Goal: Task Accomplishment & Management: Manage account settings

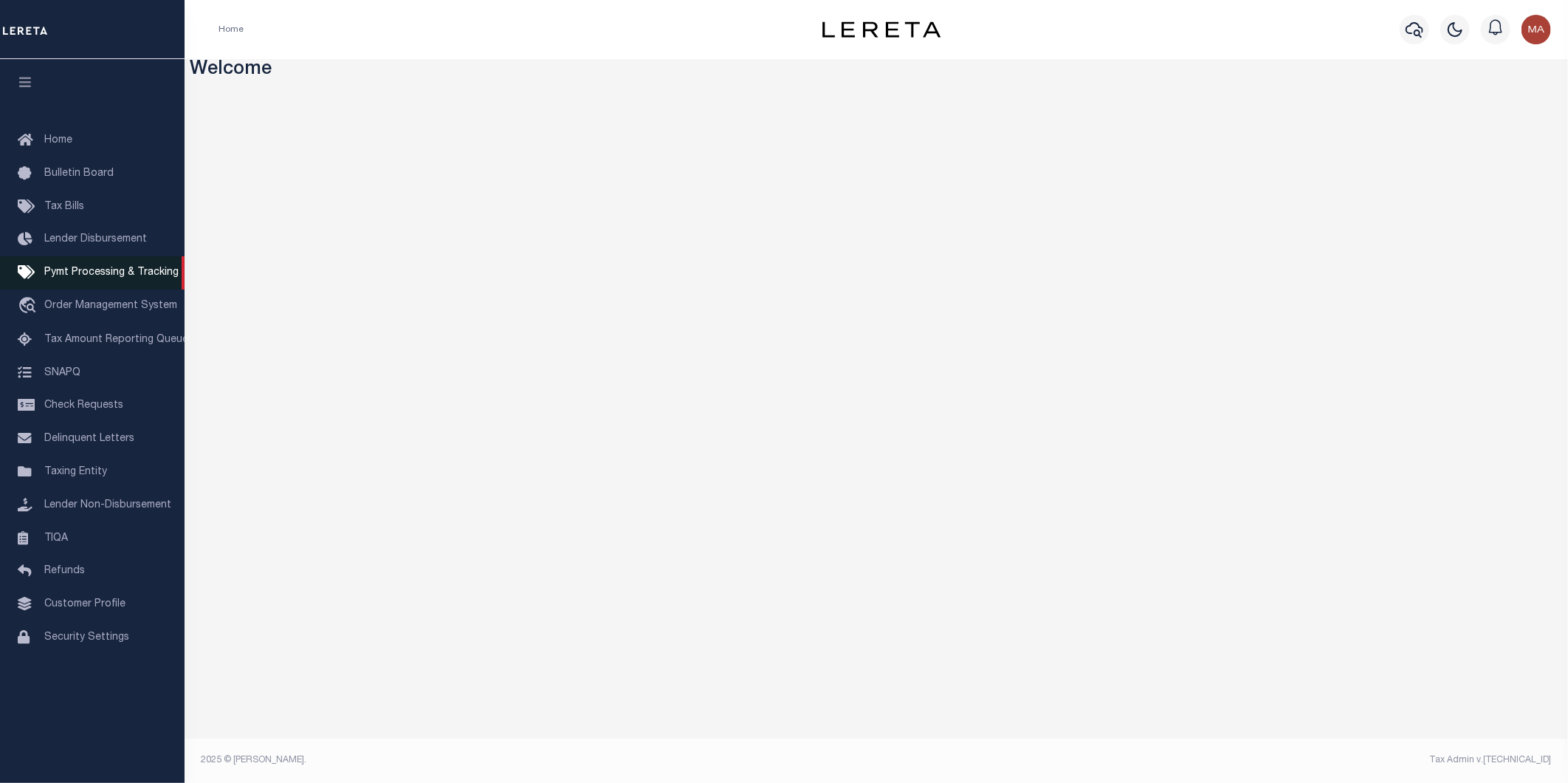
click at [81, 272] on span "Pymt Processing & Tracking" at bounding box center [111, 273] width 135 height 10
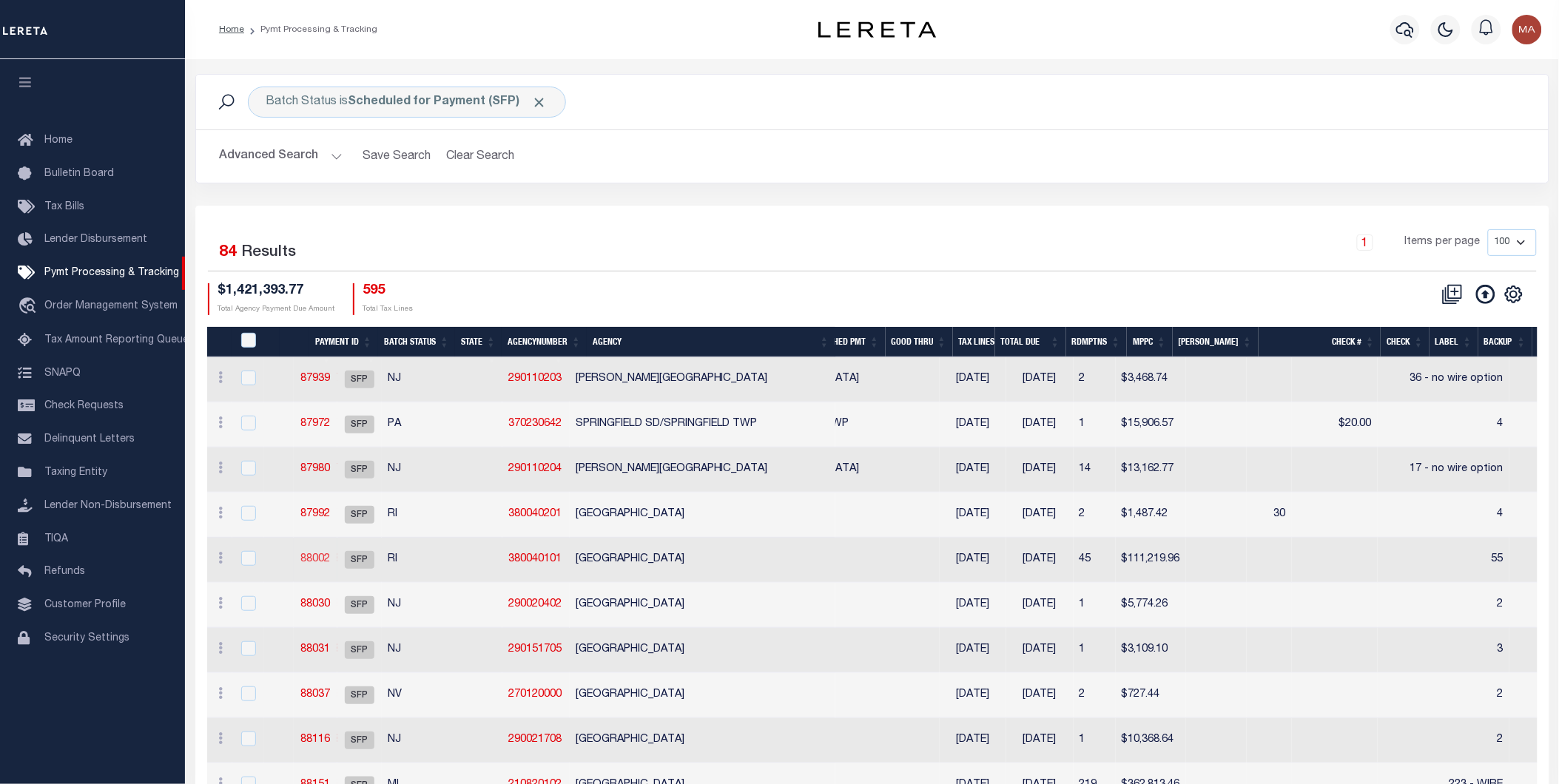
click at [330, 556] on link "88002" at bounding box center [315, 559] width 30 height 10
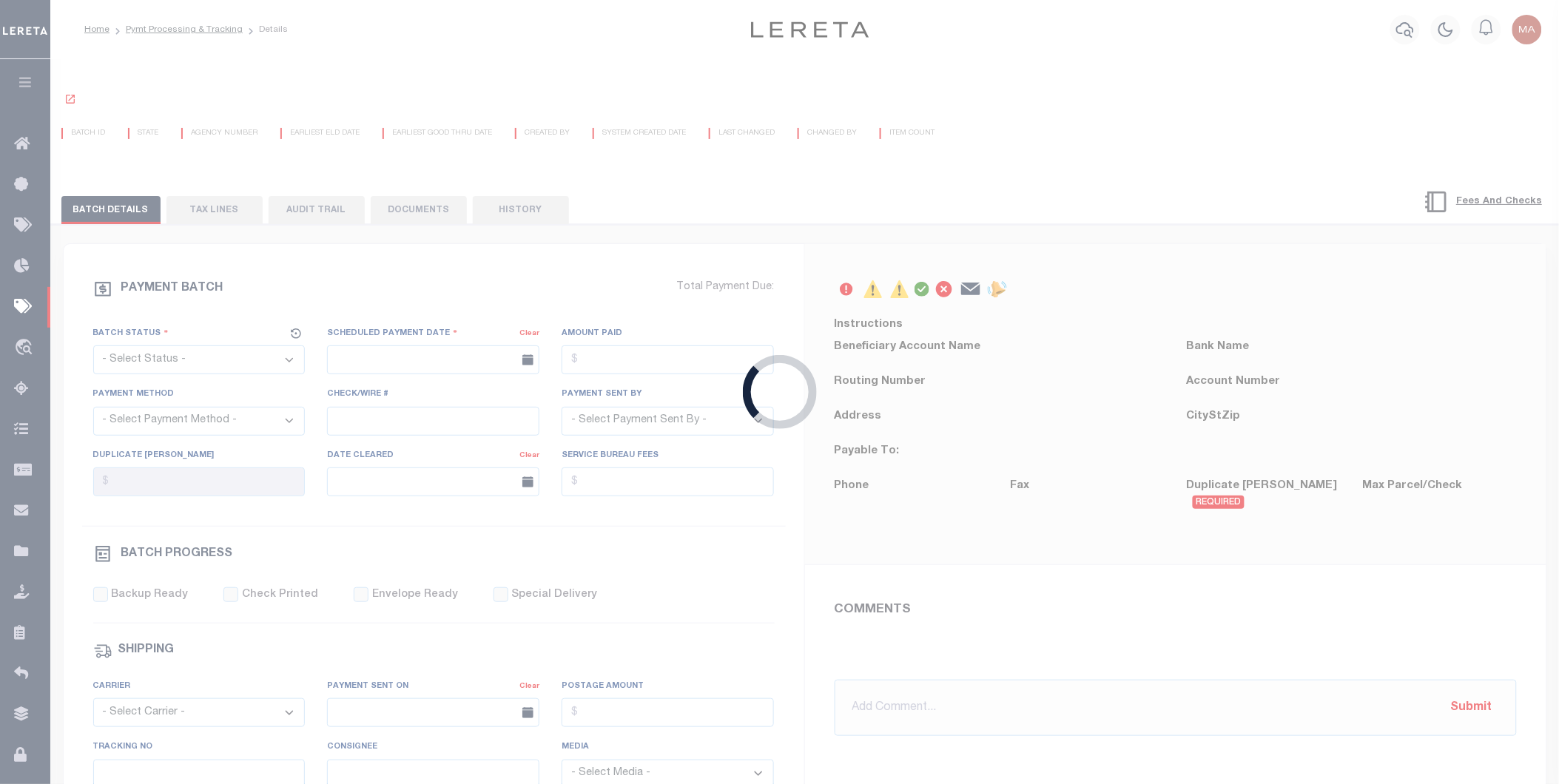
select select "SFP"
type input "08/11/2025"
type input "55"
type input "Barbara"
select select "70"
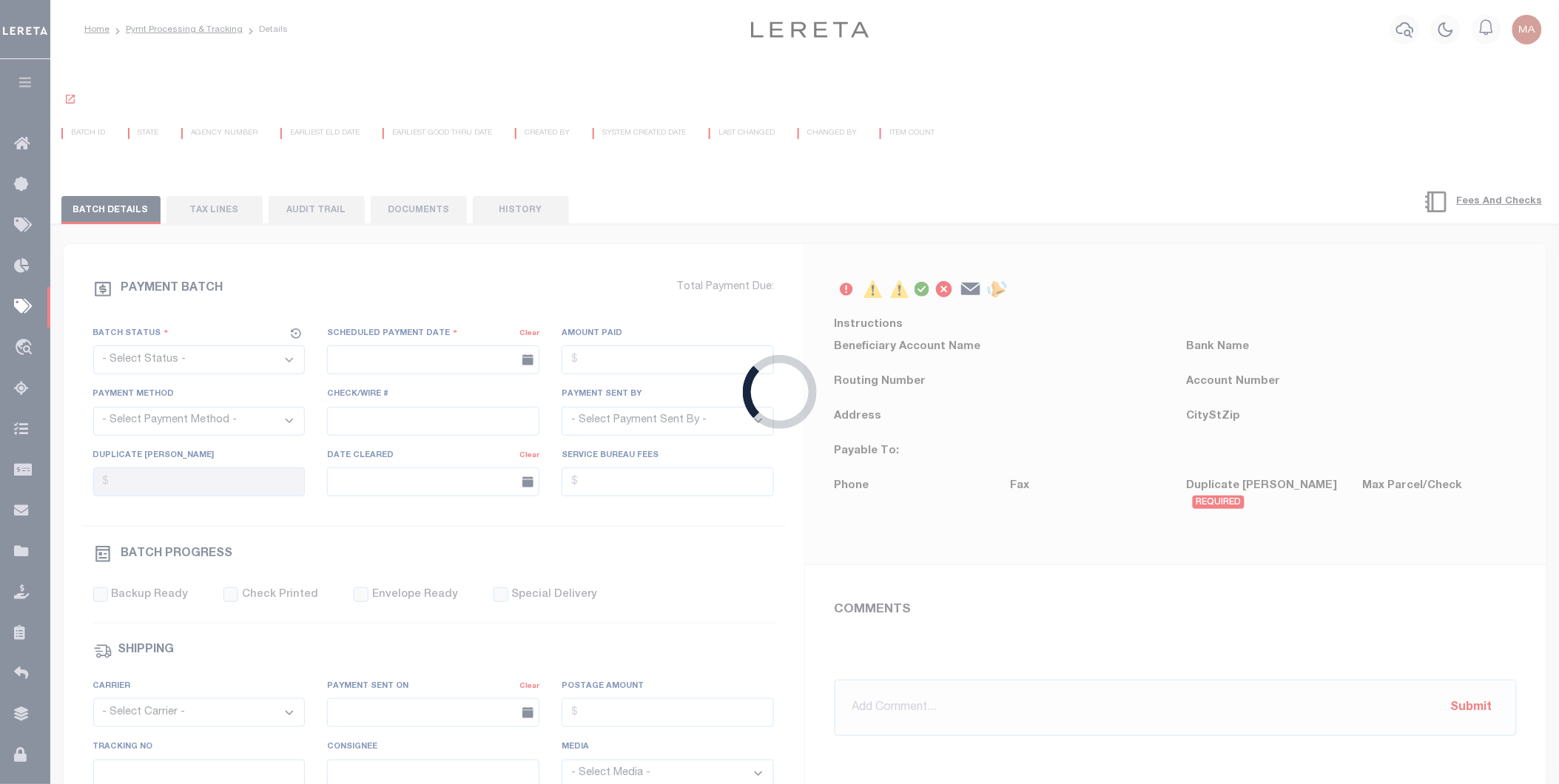
select select "44"
radio input "true"
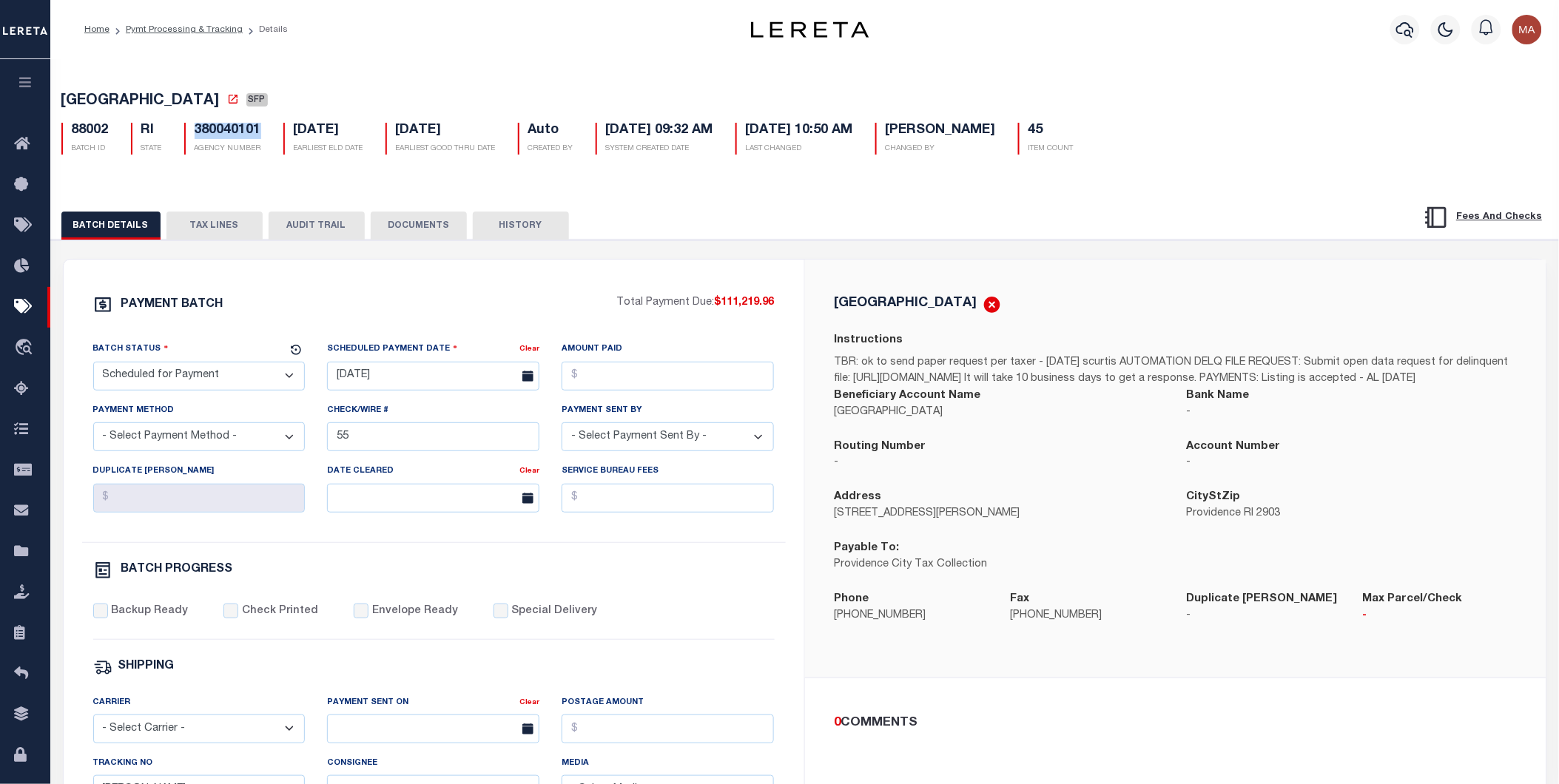
drag, startPoint x: 263, startPoint y: 137, endPoint x: 195, endPoint y: 139, distance: 68.0
click at [195, 139] on div "380040101 AGENCY NUMBER" at bounding box center [222, 138] width 99 height 32
copy h5 "380040101"
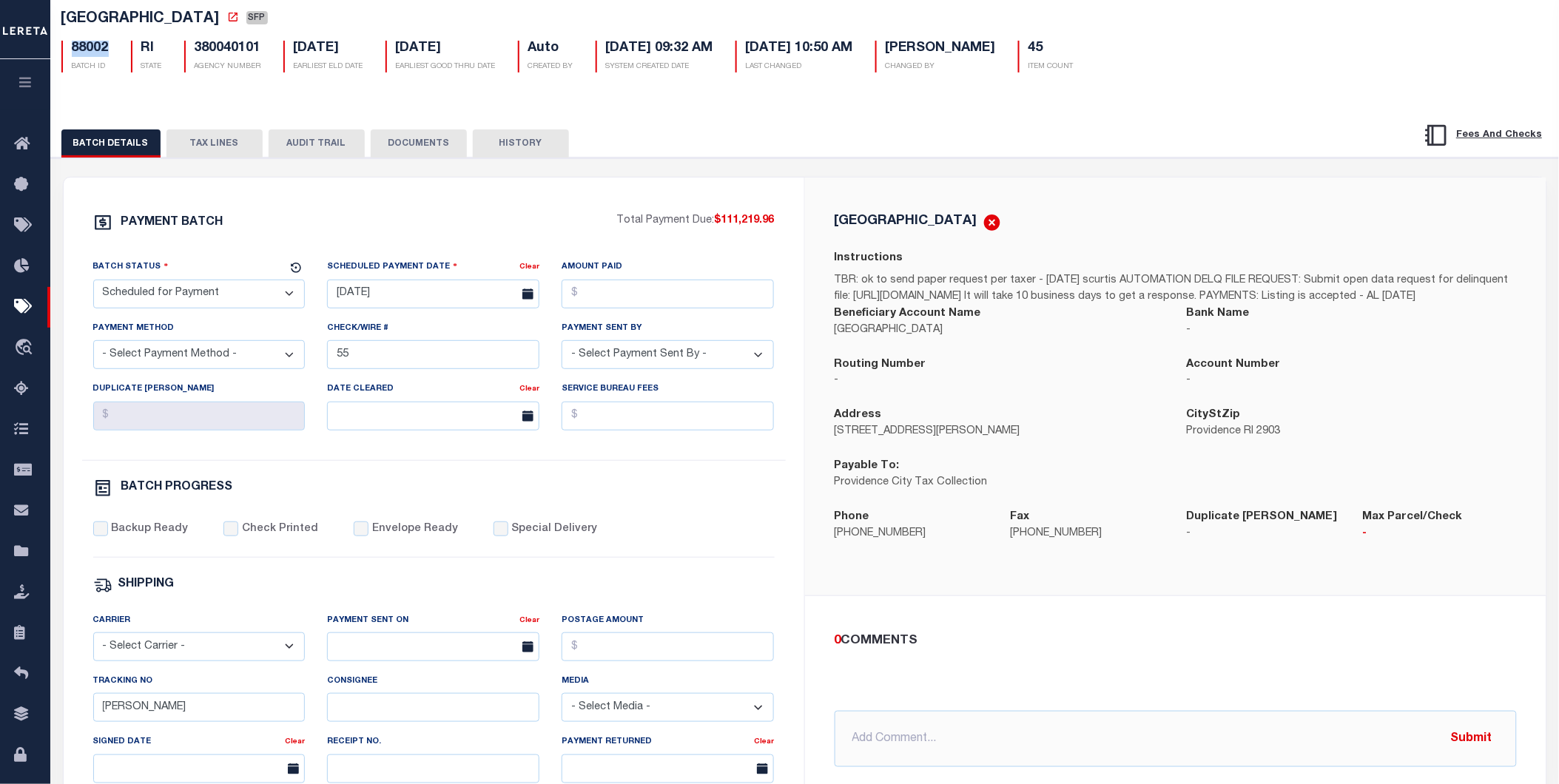
drag, startPoint x: 112, startPoint y: 52, endPoint x: 66, endPoint y: 52, distance: 46.0
click at [66, 52] on div "88002 BATCH ID" at bounding box center [85, 57] width 69 height 32
copy h5 "88002"
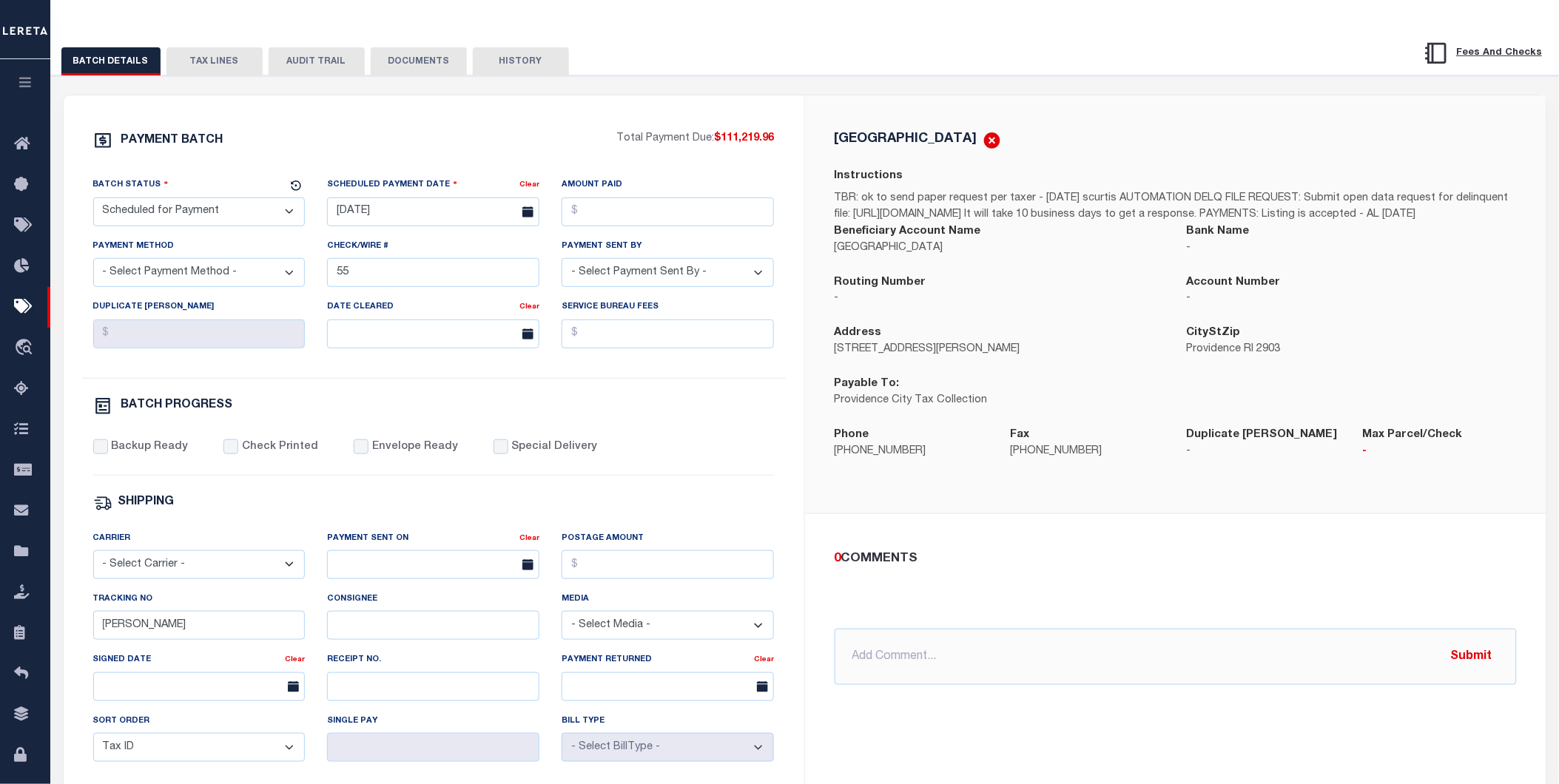
scroll to position [0, 0]
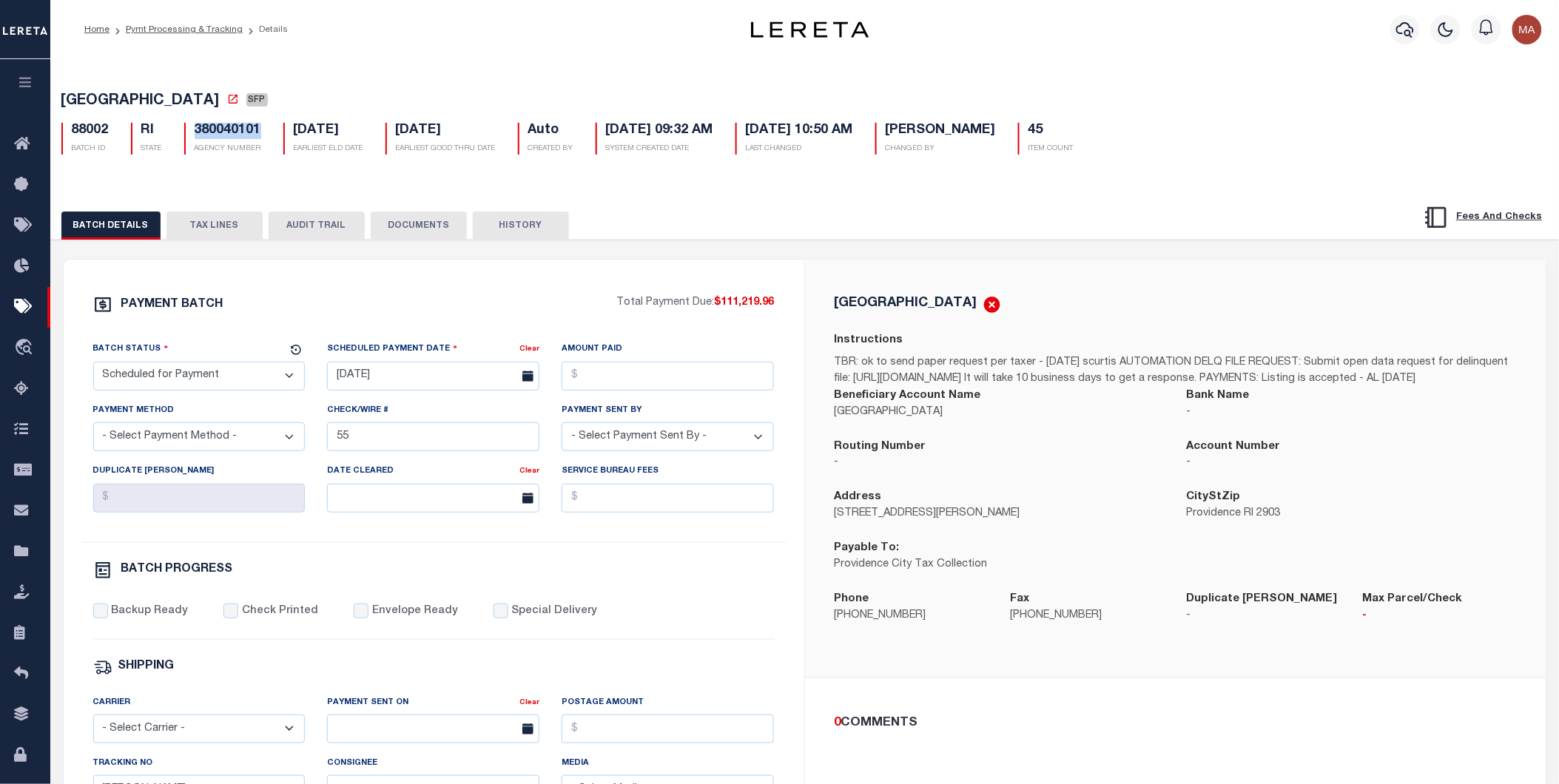
drag, startPoint x: 261, startPoint y: 136, endPoint x: 196, endPoint y: 131, distance: 65.2
click at [196, 131] on h5 "380040101" at bounding box center [227, 131] width 66 height 16
copy h5 "380040101"
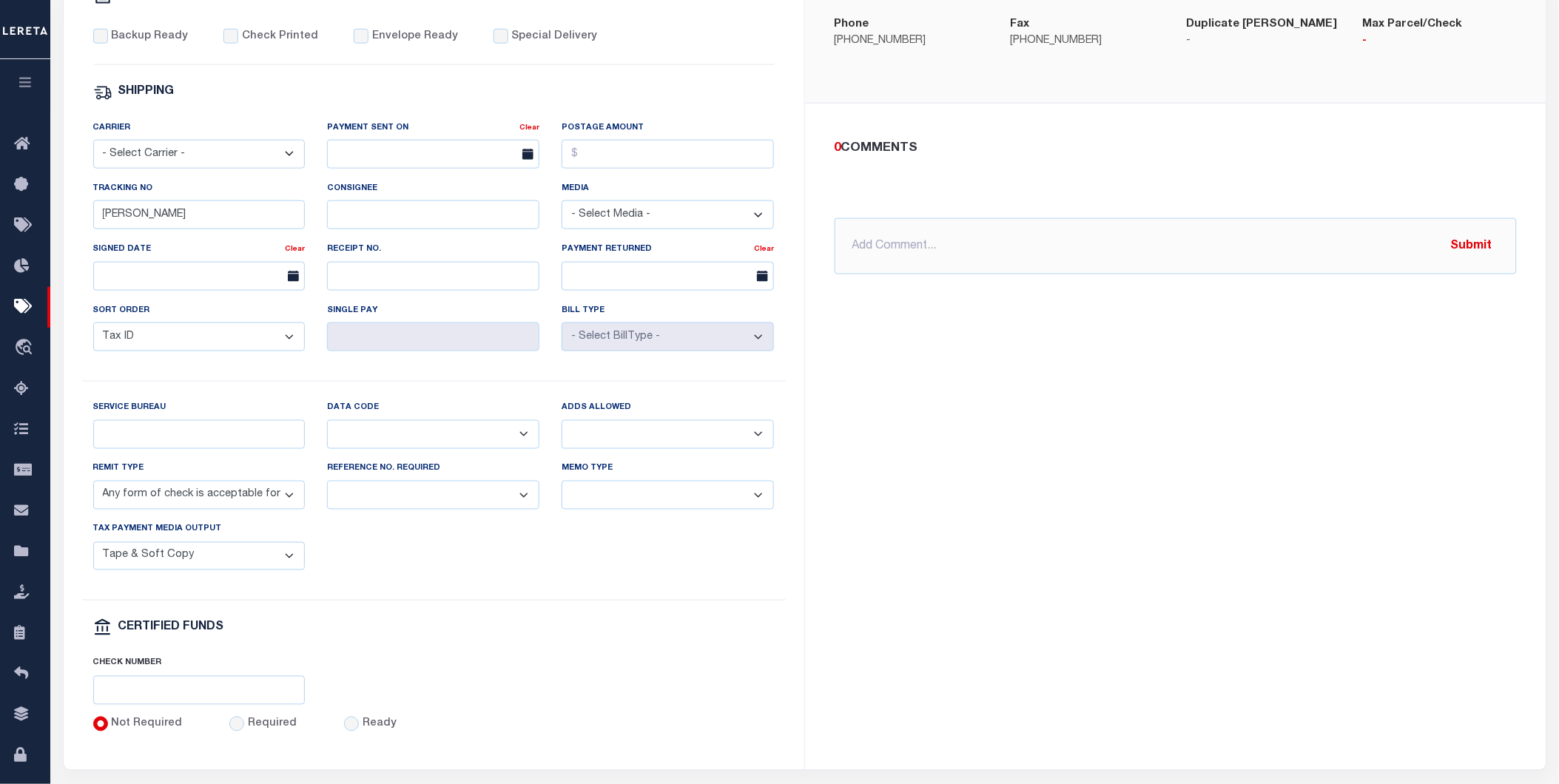
scroll to position [492, 0]
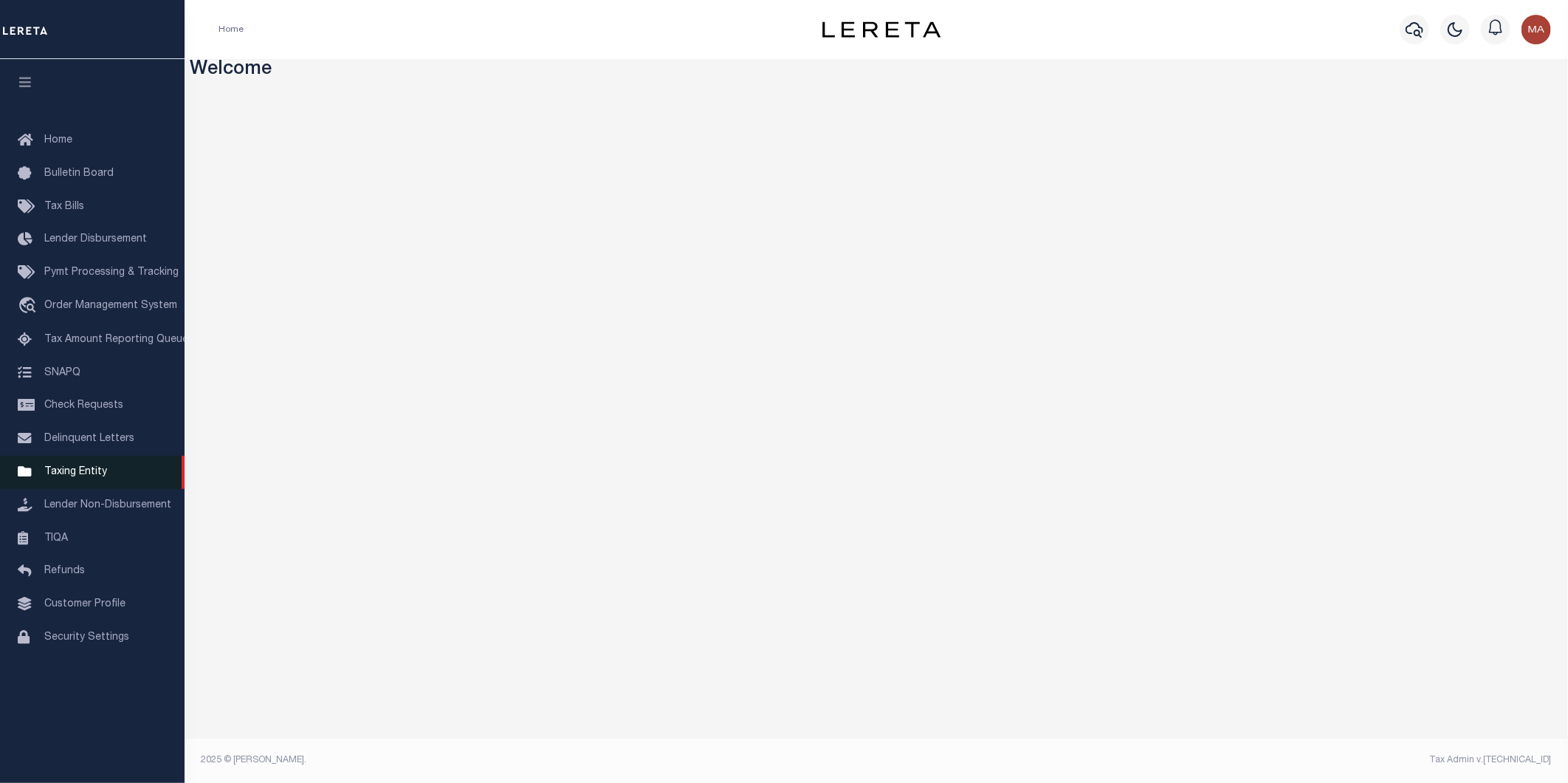
click at [75, 475] on span "Taxing Entity" at bounding box center [76, 472] width 62 height 10
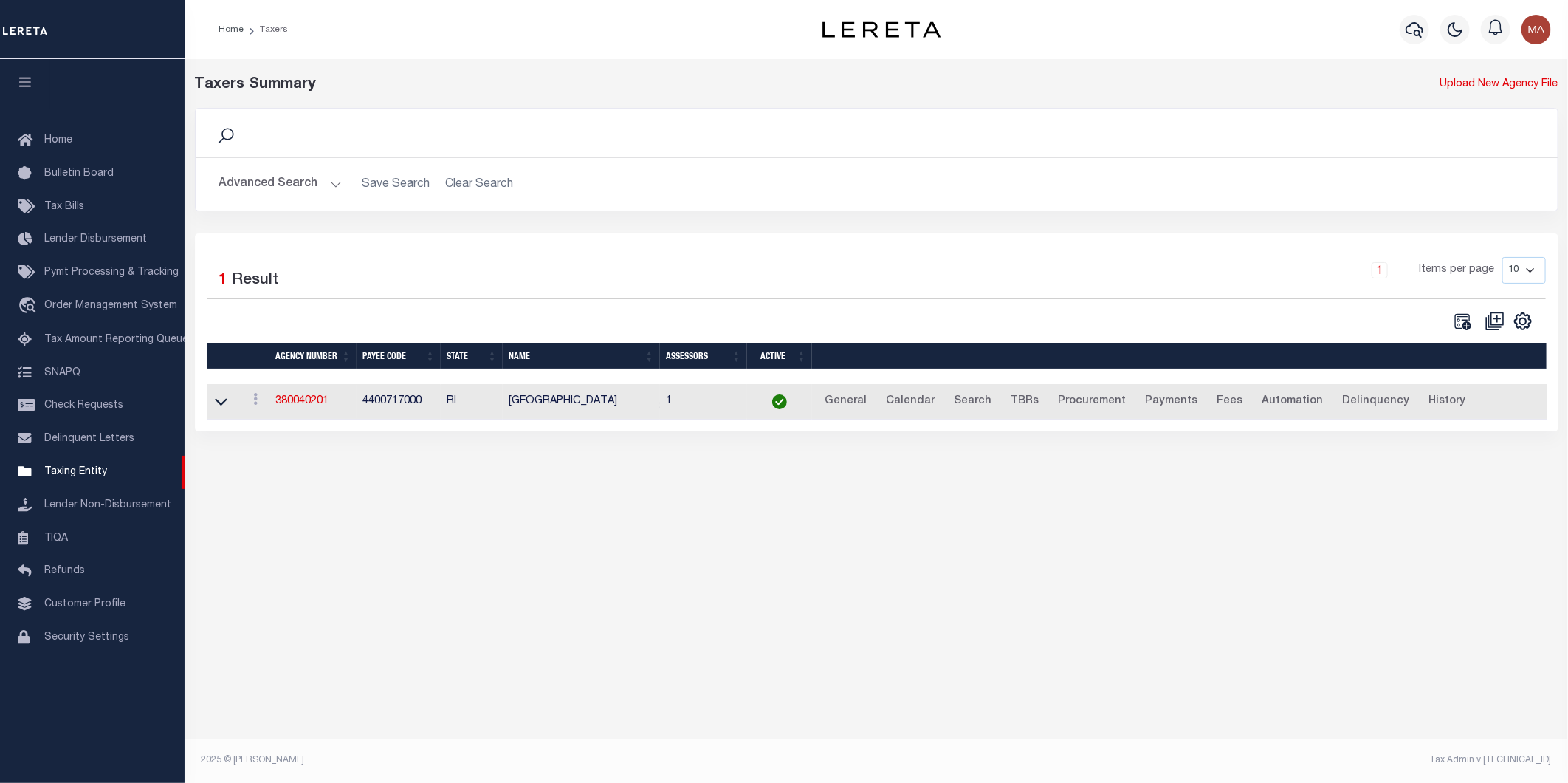
click at [337, 175] on button "Advanced Search" at bounding box center [280, 184] width 123 height 29
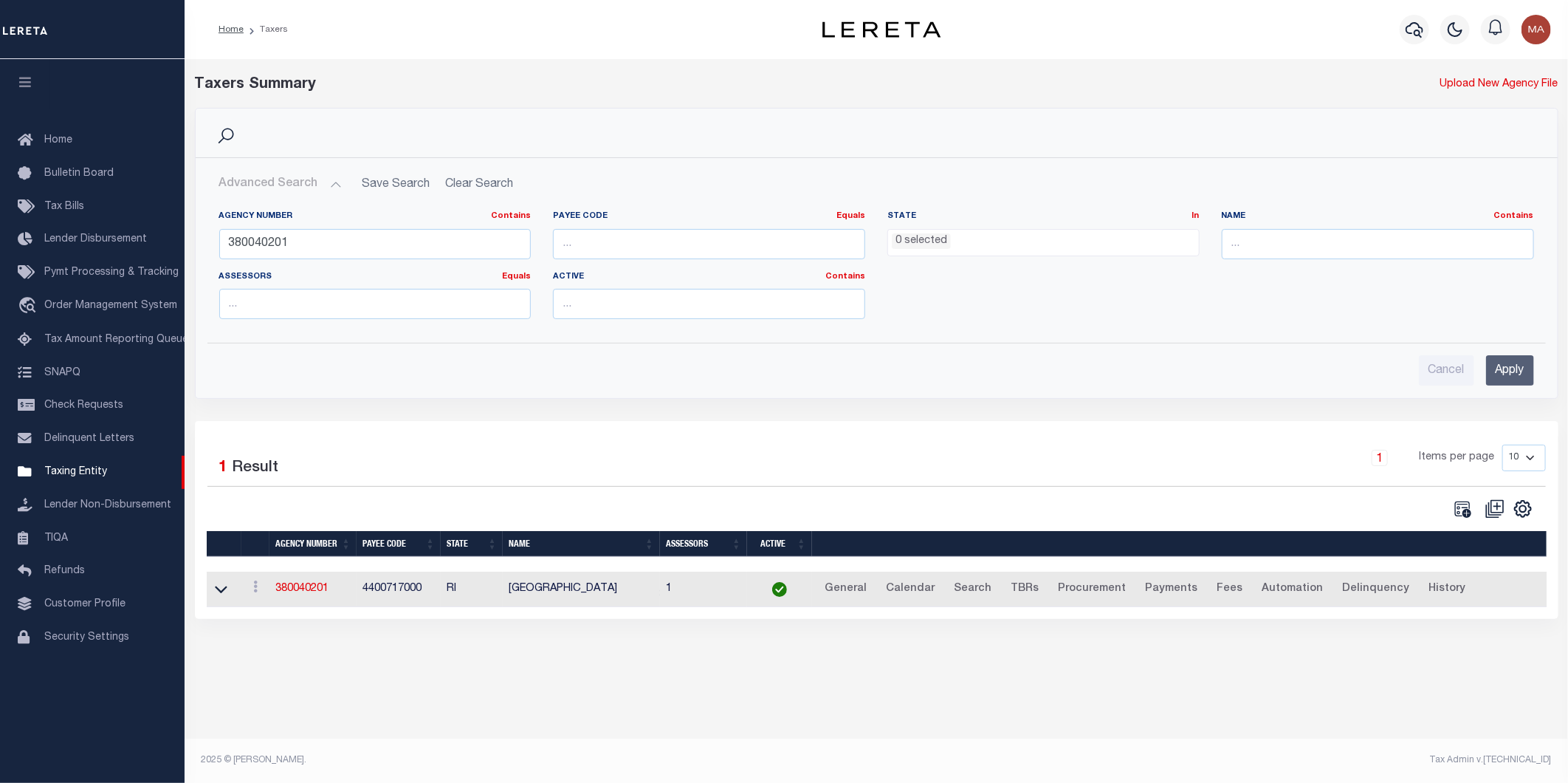
click at [333, 180] on button "Advanced Search" at bounding box center [280, 184] width 123 height 29
drag, startPoint x: 292, startPoint y: 239, endPoint x: 201, endPoint y: 248, distance: 91.4
click at [201, 248] on div "Agency Number Contains Contains Is 380040201 Payee Code Equals Equals Is Not Eq…" at bounding box center [876, 265] width 1361 height 132
paste input "1"
type input "380040101"
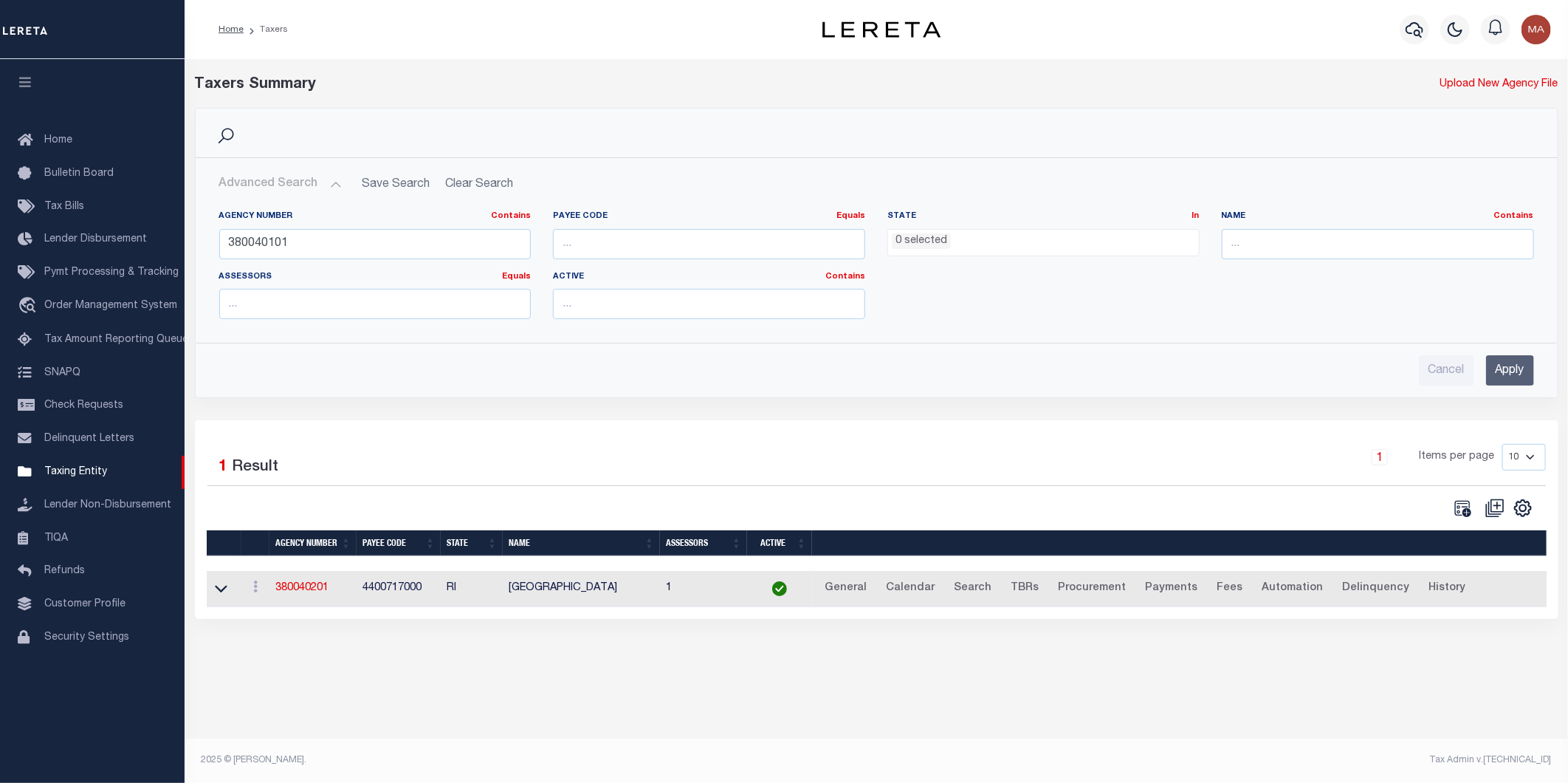
click at [1502, 370] on input "Apply" at bounding box center [1509, 370] width 48 height 30
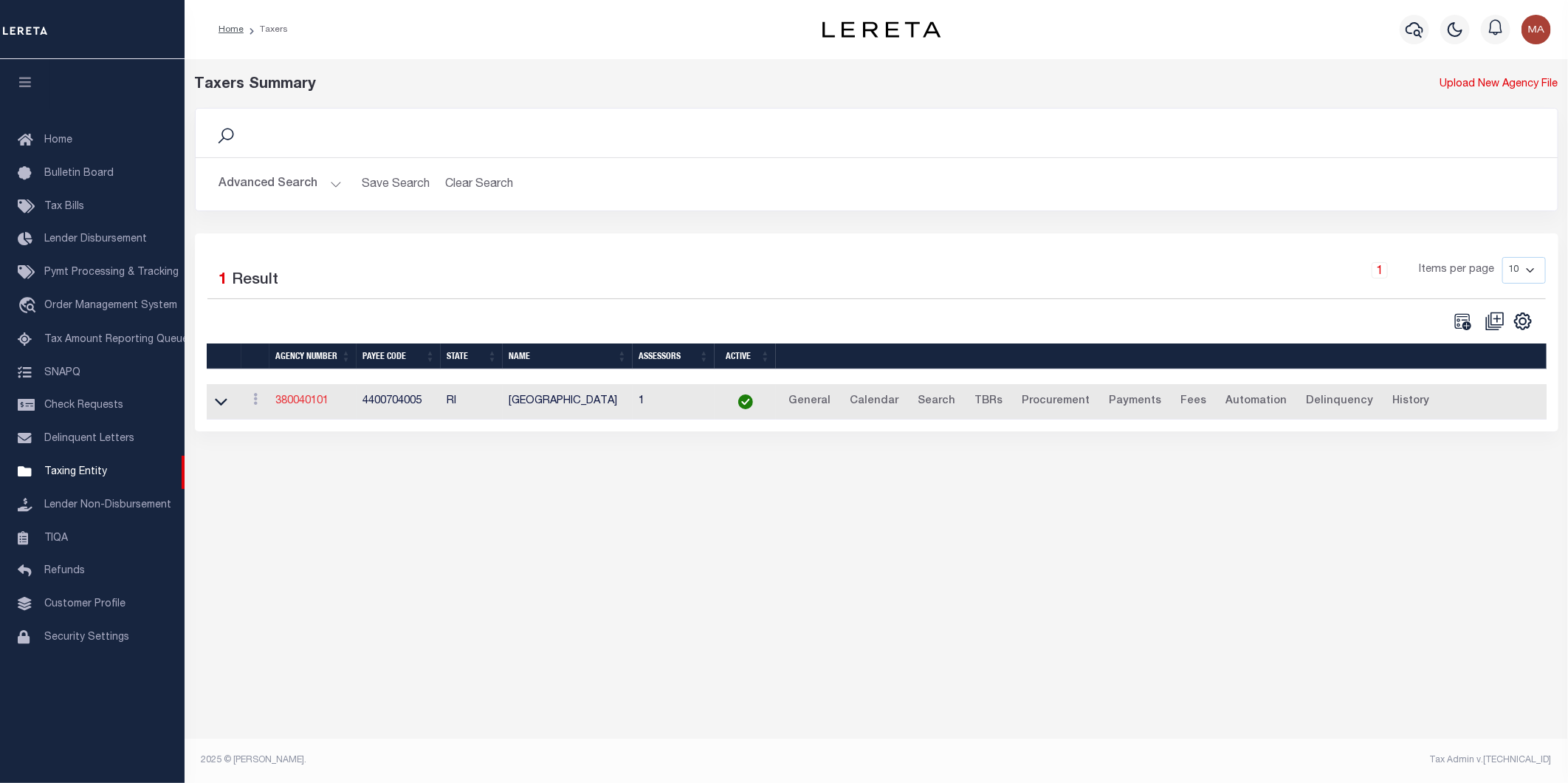
click at [300, 400] on link "380040101" at bounding box center [302, 401] width 54 height 10
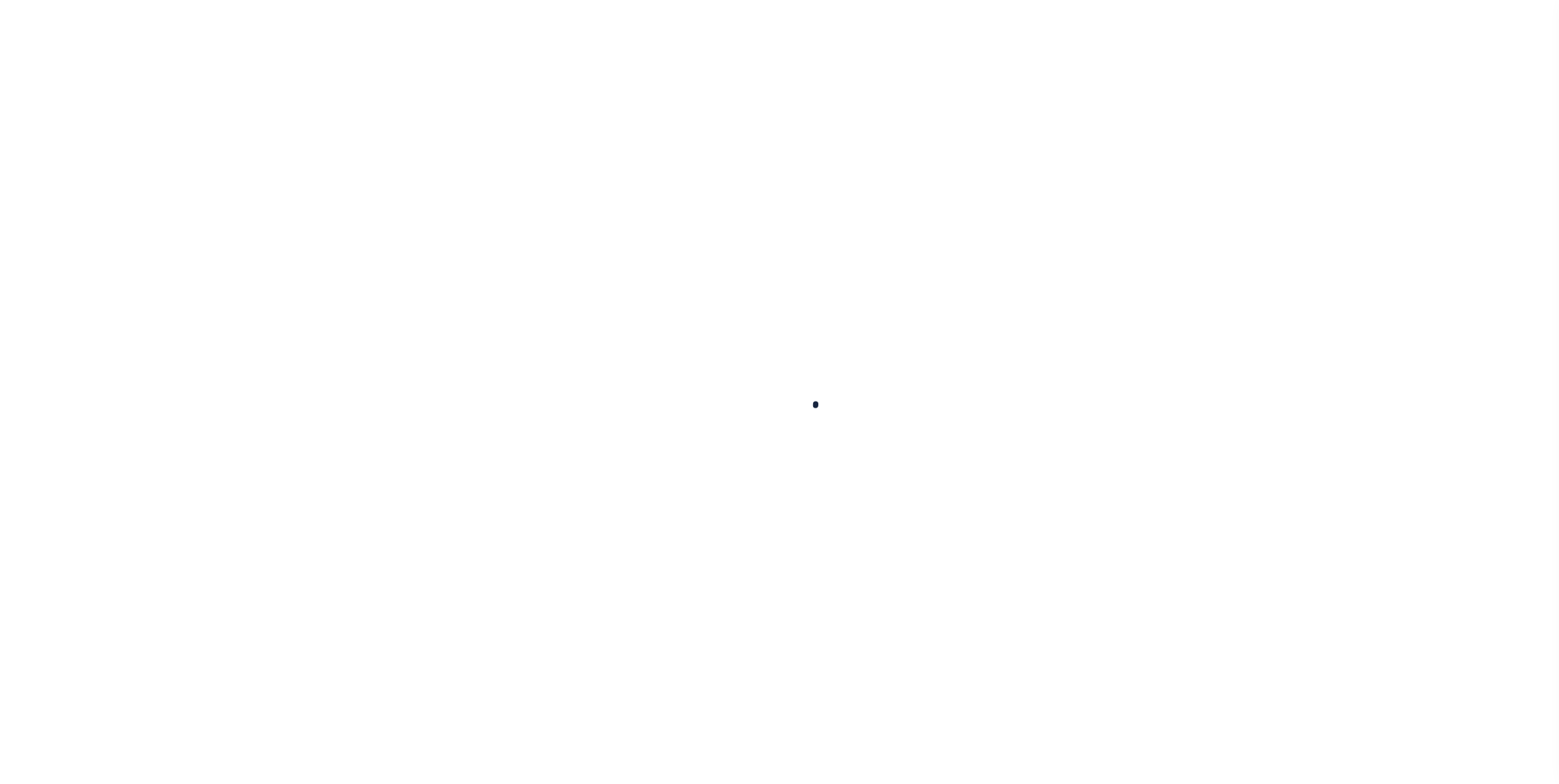
select select
checkbox input "false"
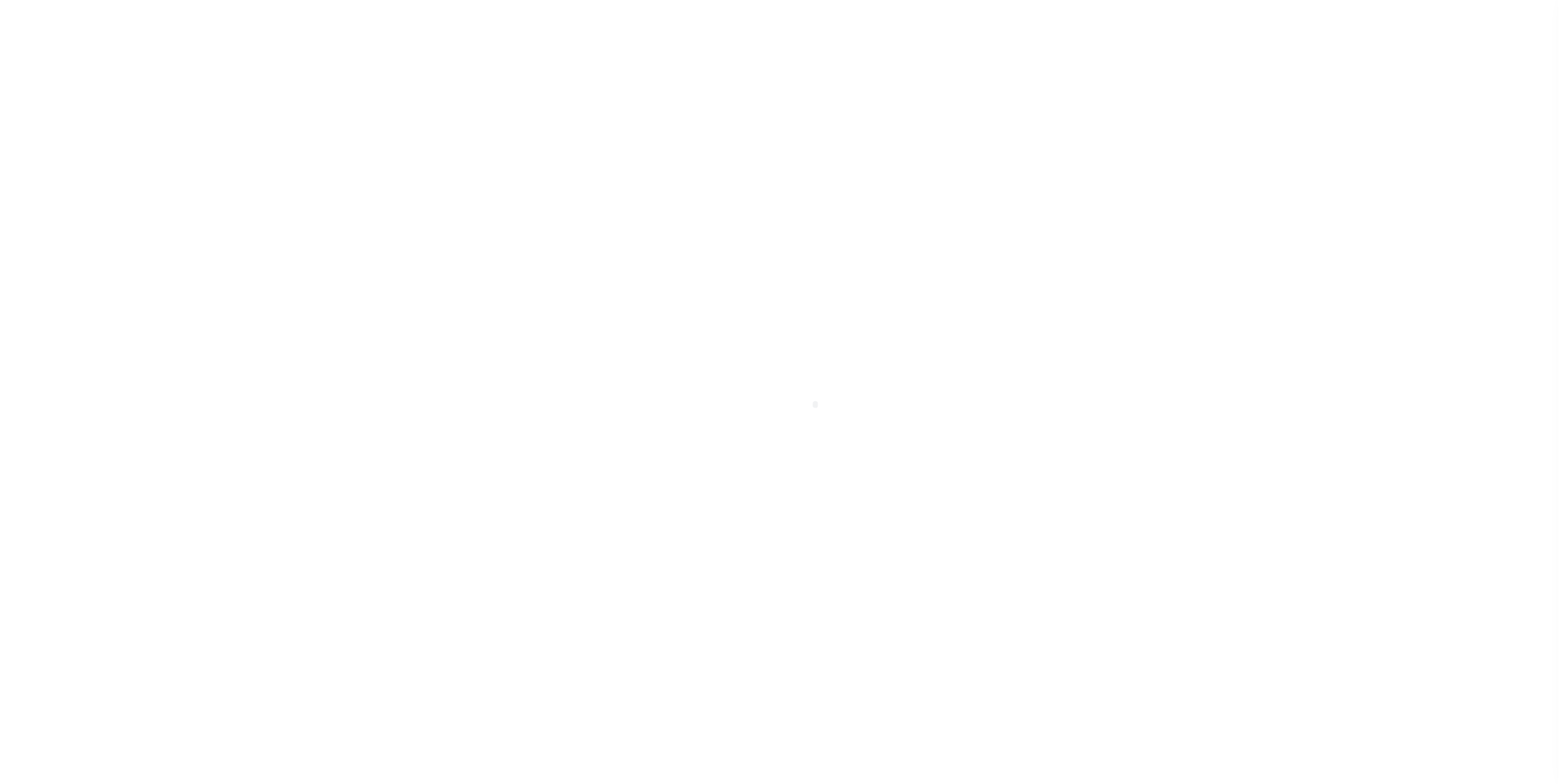
checkbox input "false"
type input "4400704005"
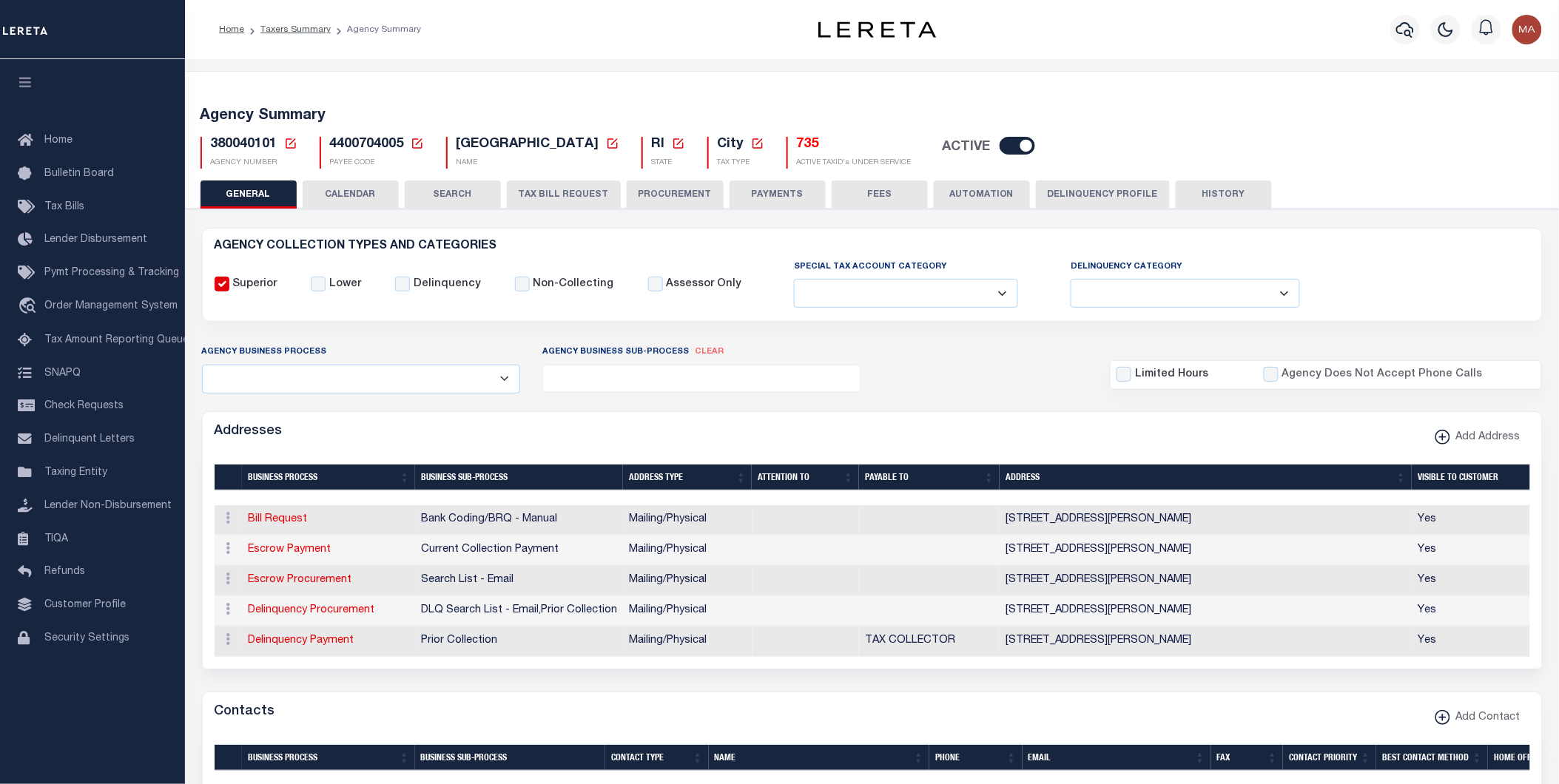
click at [790, 192] on button "PAYMENTS" at bounding box center [777, 194] width 96 height 28
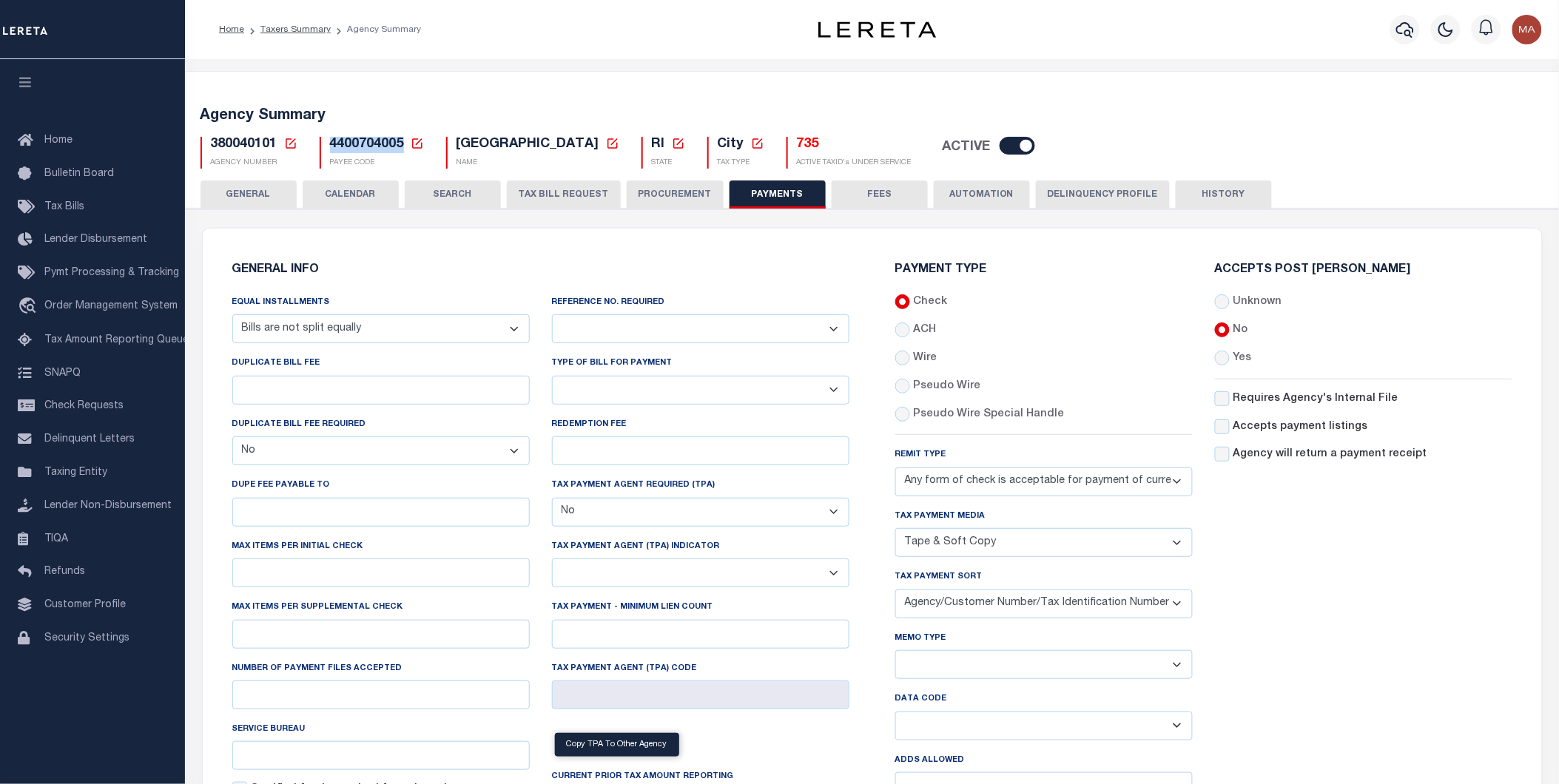
drag, startPoint x: 401, startPoint y: 152, endPoint x: 323, endPoint y: 150, distance: 78.0
click at [323, 150] on div "4400704005 Payee Code Cancel Ok PAYEE CODE" at bounding box center [372, 153] width 104 height 32
copy span "4400704005"
click at [415, 143] on icon at bounding box center [417, 144] width 13 height 13
click at [530, 198] on input "Payee Code" at bounding box center [531, 196] width 176 height 29
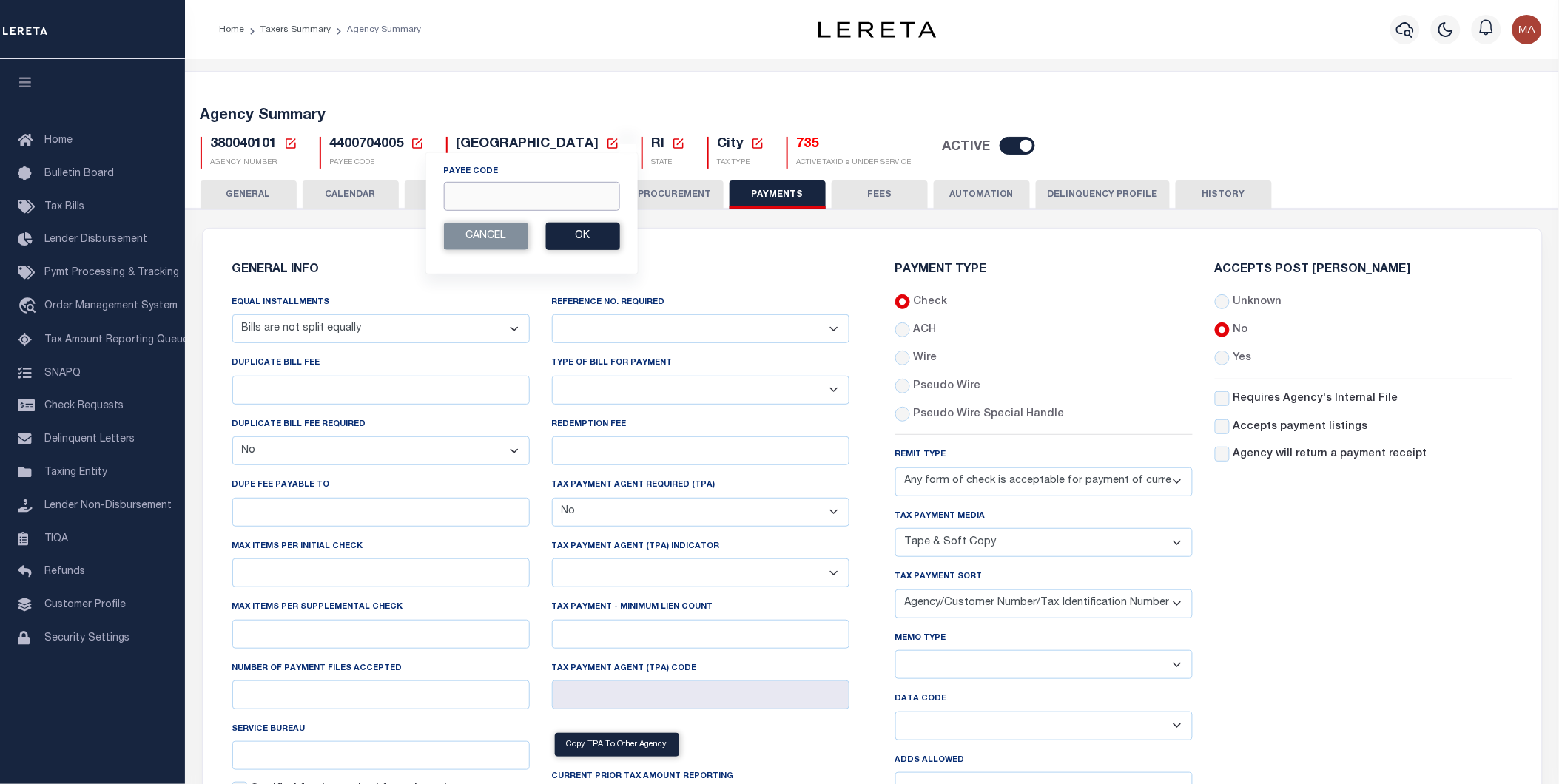
paste input "50530002"
type input "50530002"
click at [577, 234] on button "Ok" at bounding box center [582, 236] width 74 height 28
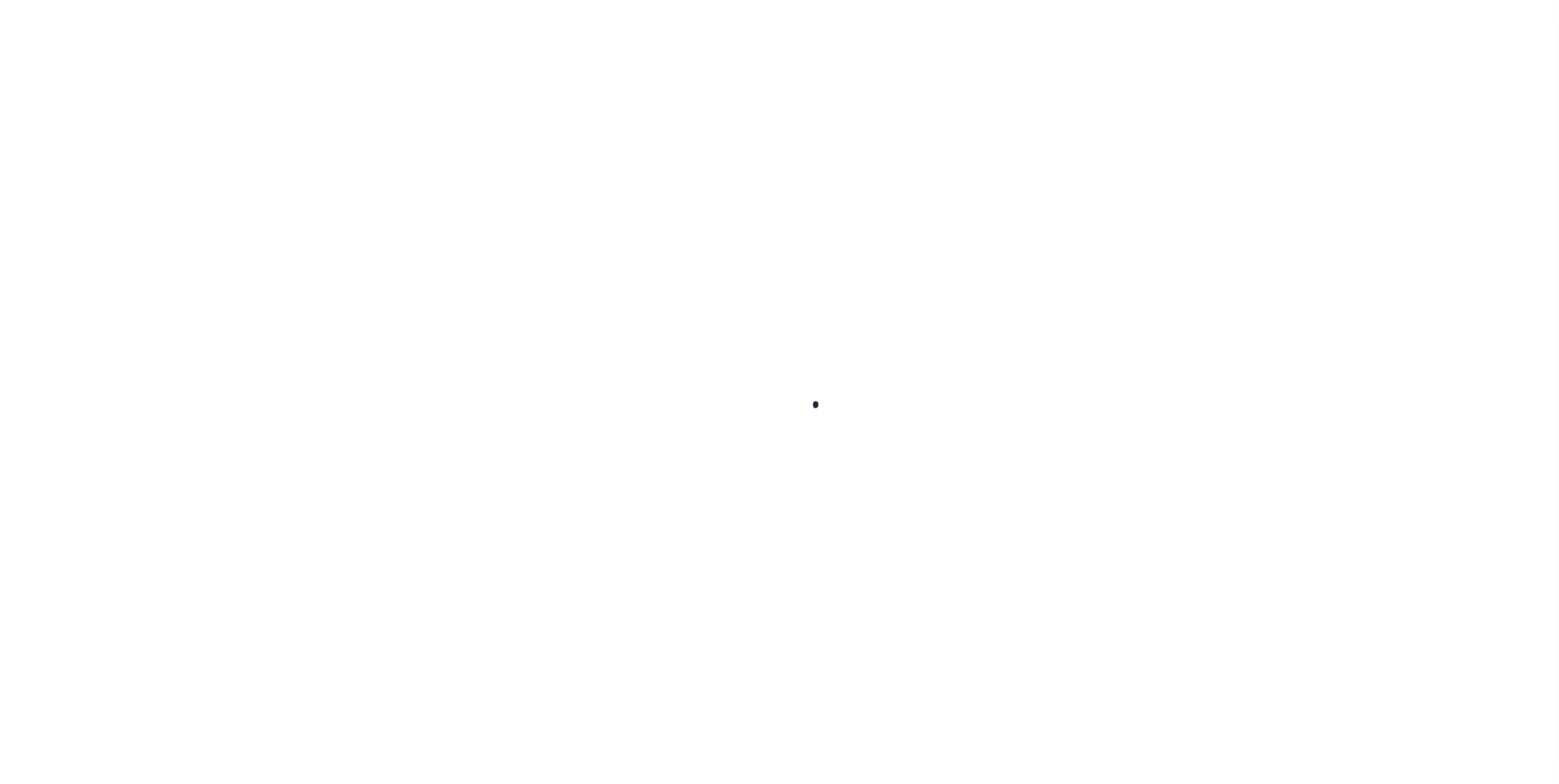
select select
select select "67"
select select "false"
checkbox input "false"
select select "false"
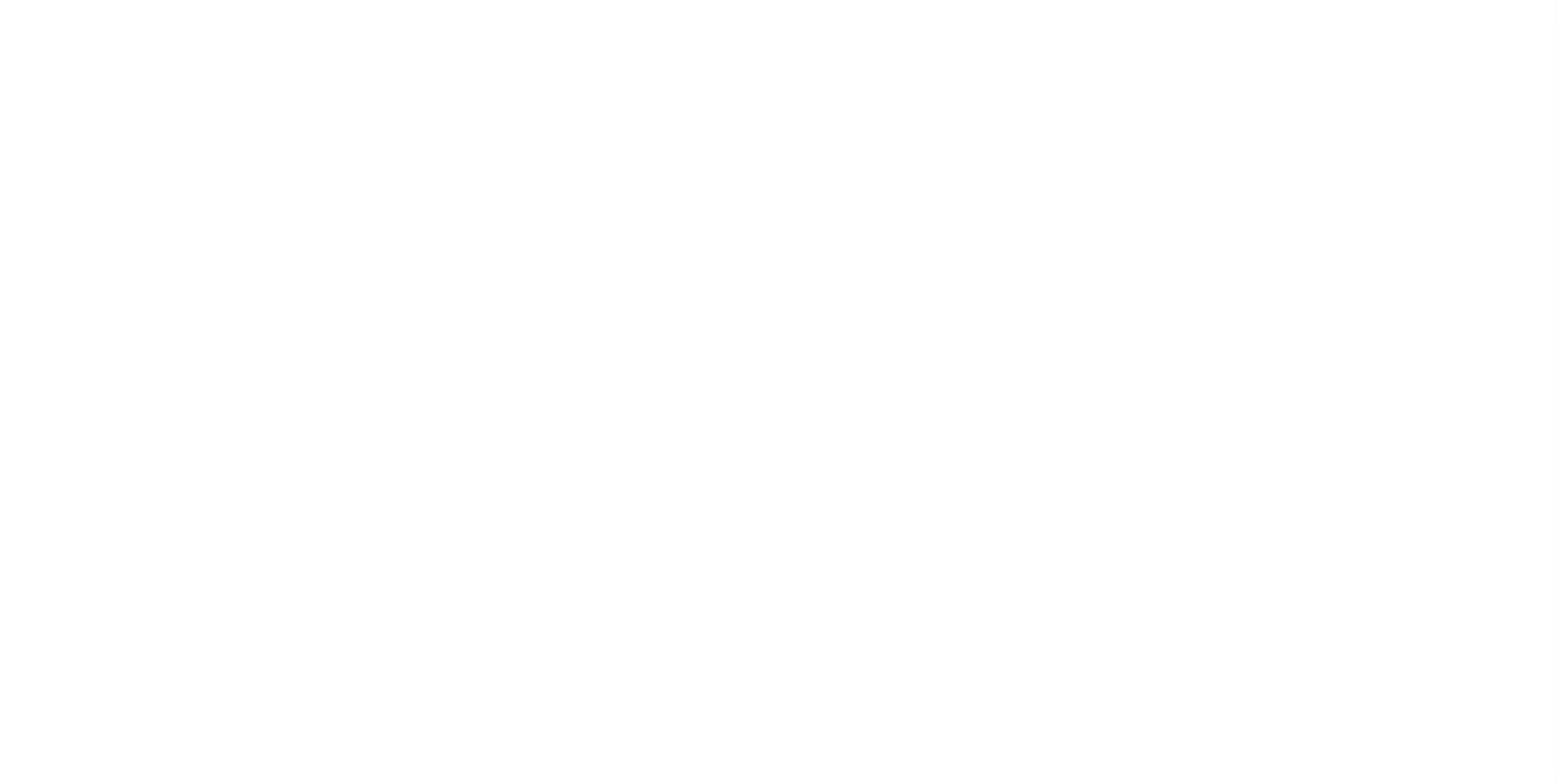
type input "P - Escrow reporting includes “Delinquent Prior Year(s) Exist”"
radio input "true"
select select "72"
select select "42"
select select "49"
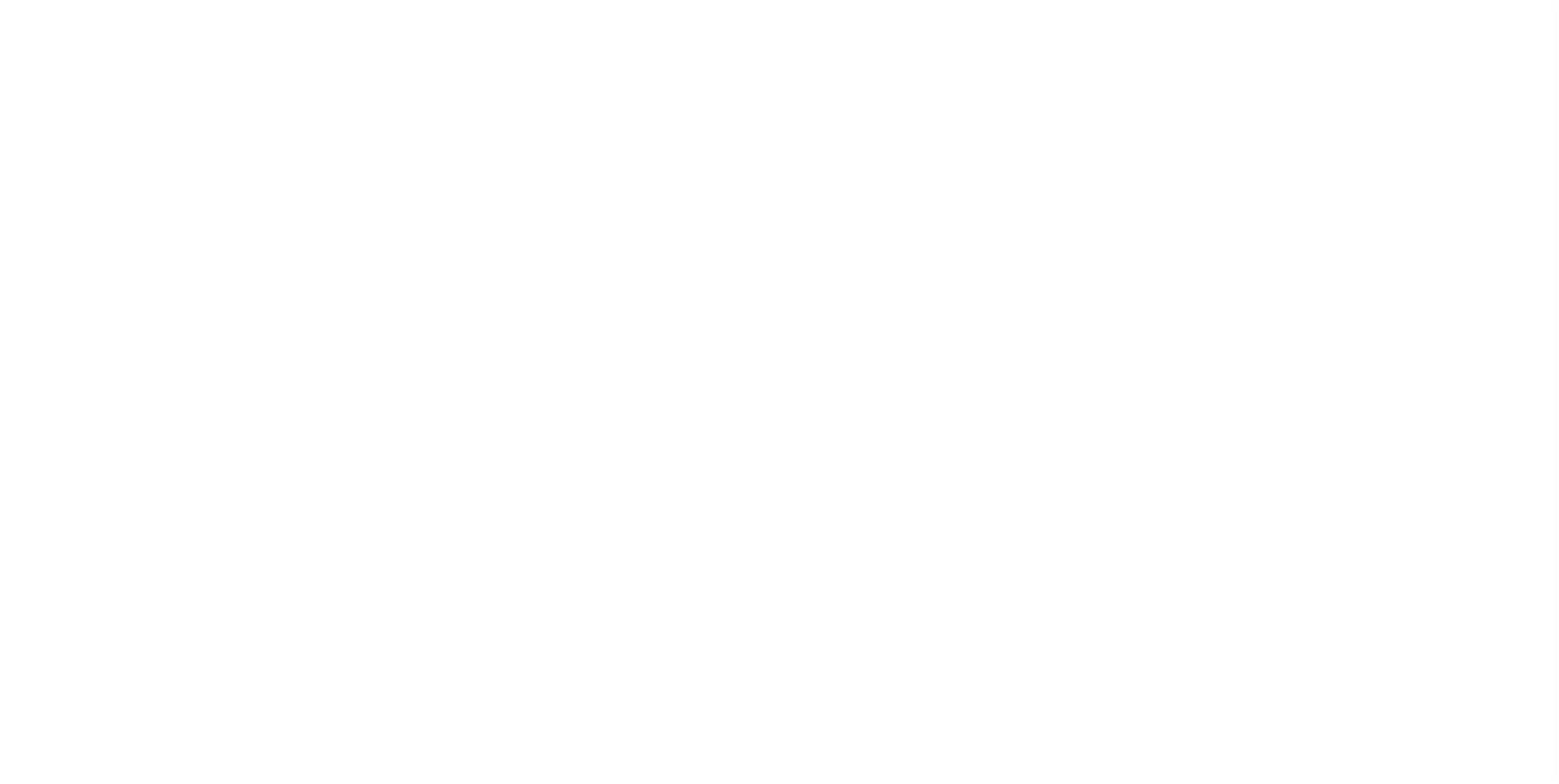
radio input "true"
checkbox input "false"
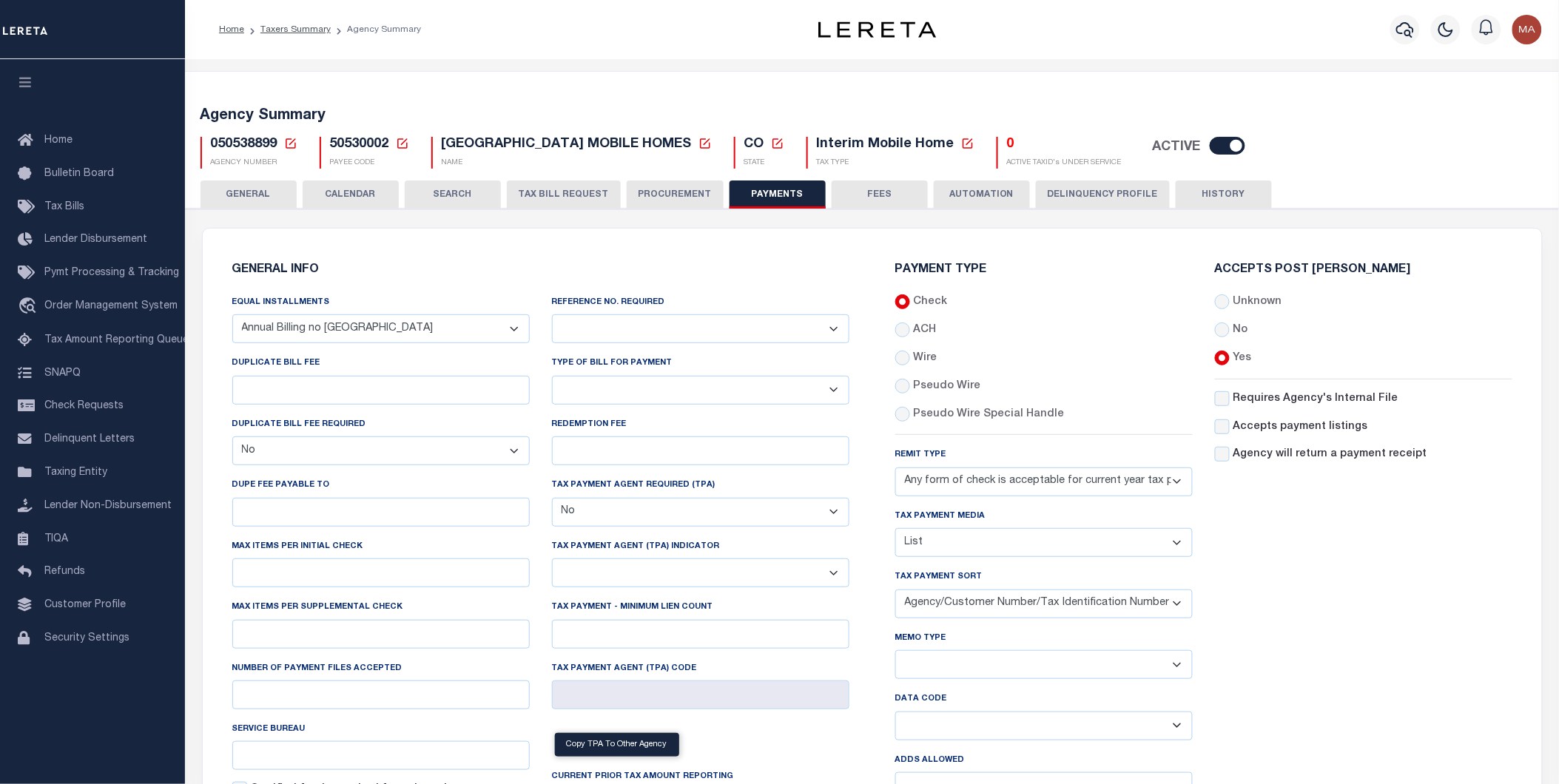
click at [1350, 727] on div "Accepts Post Mark Unknown No Yes" at bounding box center [1363, 538] width 320 height 549
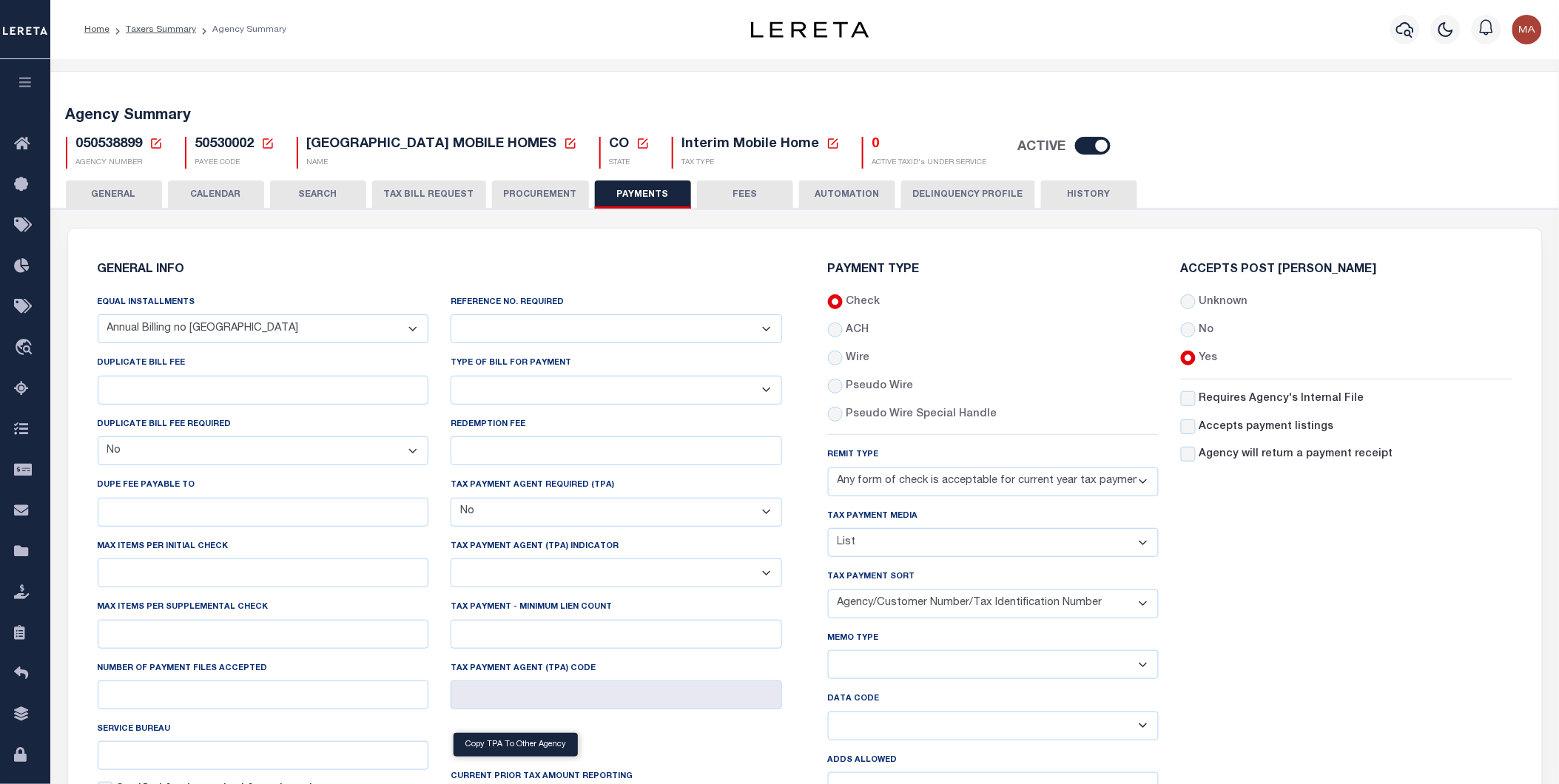
click at [156, 141] on icon at bounding box center [156, 144] width 13 height 13
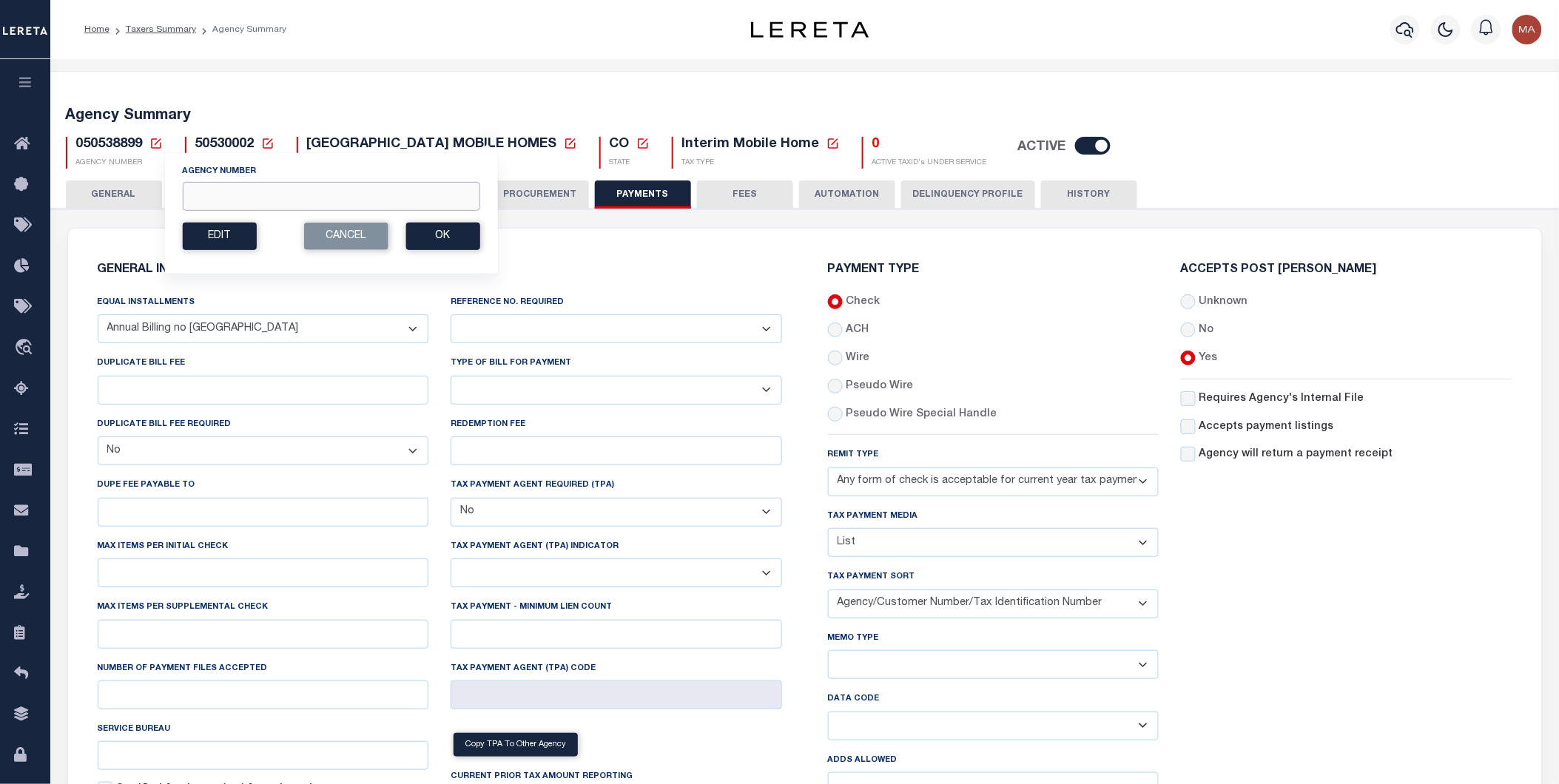
click at [235, 196] on input "Agency Number" at bounding box center [330, 196] width 297 height 29
paste input "380040101"
type input "380040101"
click at [453, 240] on button "Ok" at bounding box center [442, 236] width 74 height 28
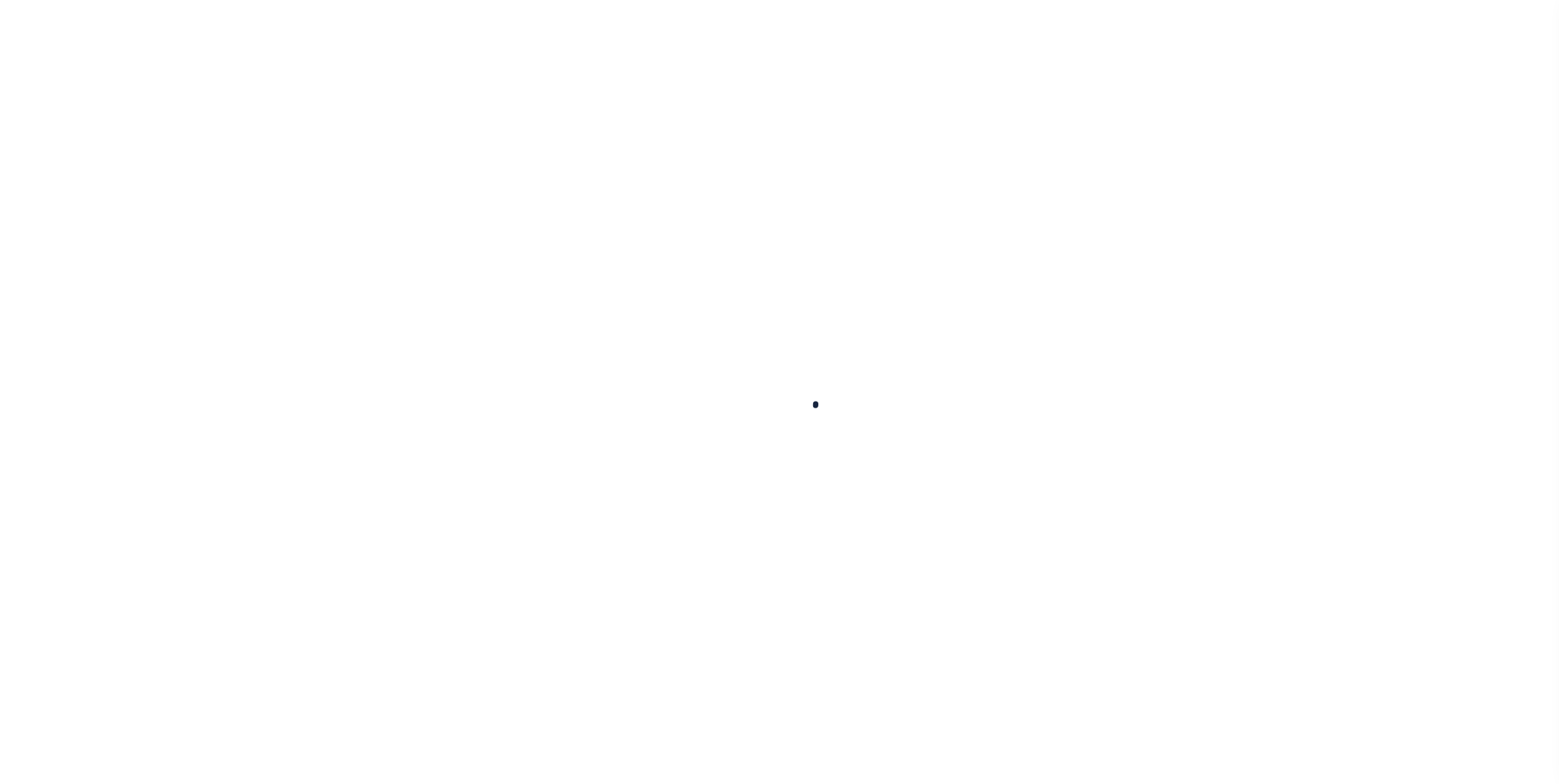
select select
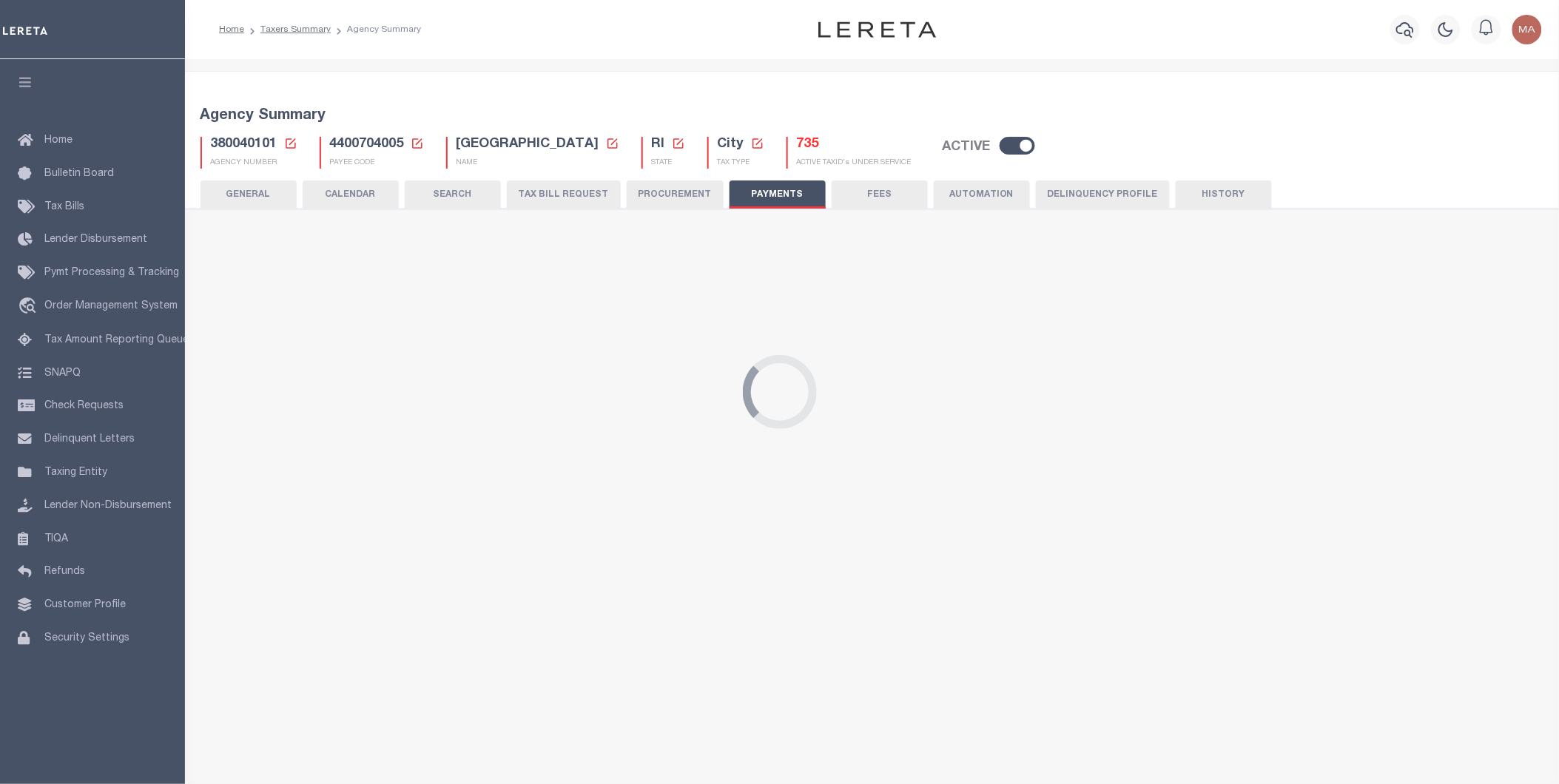
select select "68"
select select "false"
checkbox input "false"
select select "false"
type input "N - Escrow reporting should not include - “Delinquent Prior Year(s) Exist”, “De…"
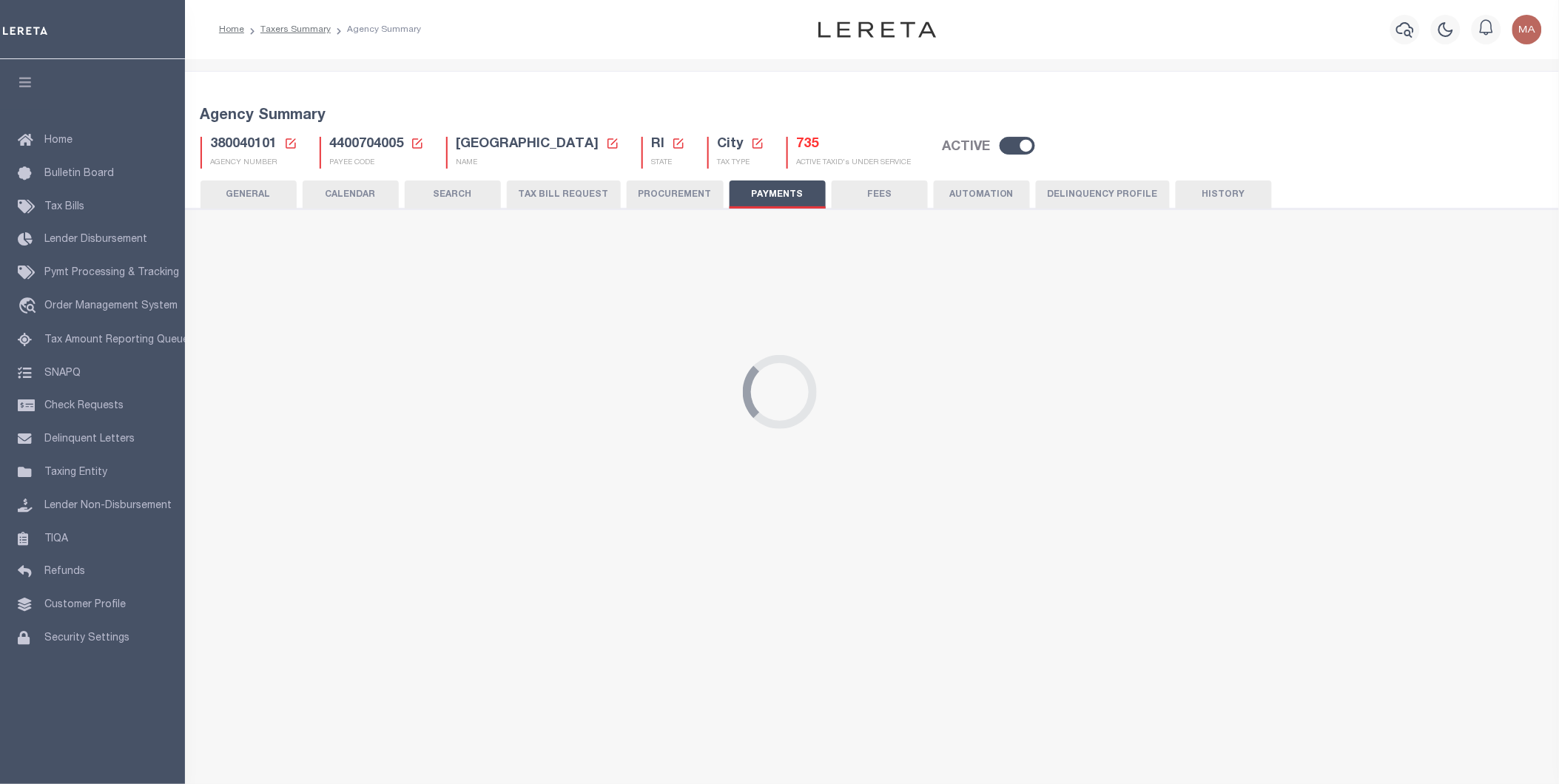
radio input "true"
select select "70"
select select "44"
select select "49"
radio input "false"
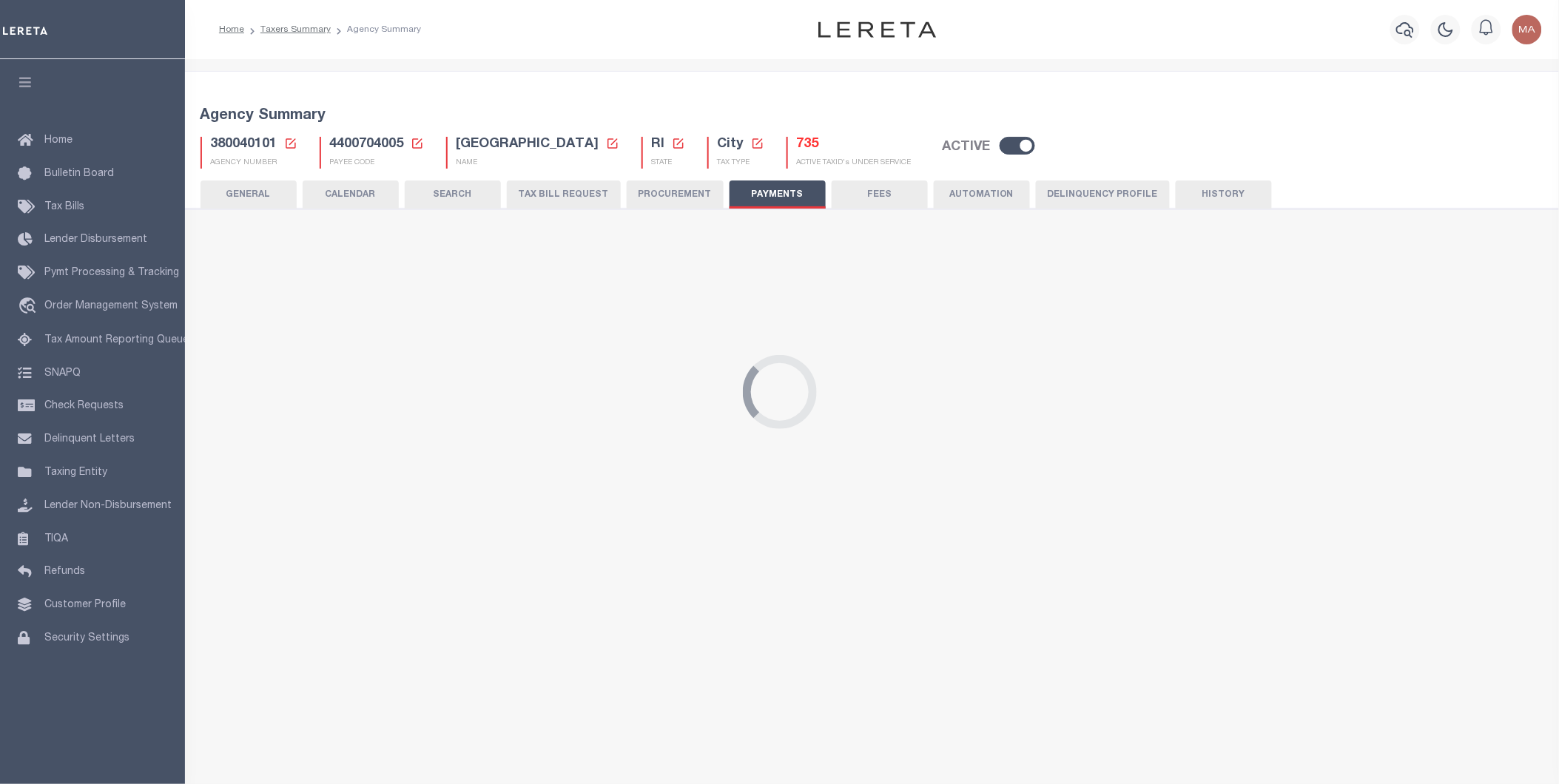
radio input "true"
checkbox input "false"
